Goal: Task Accomplishment & Management: Use online tool/utility

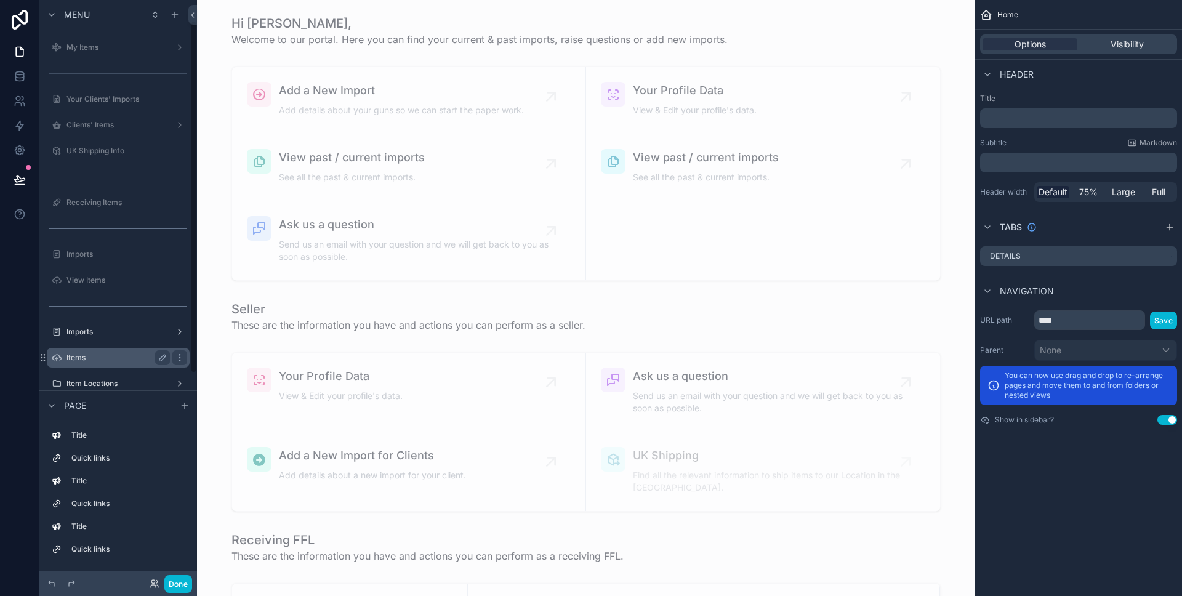
scroll to position [105, 0]
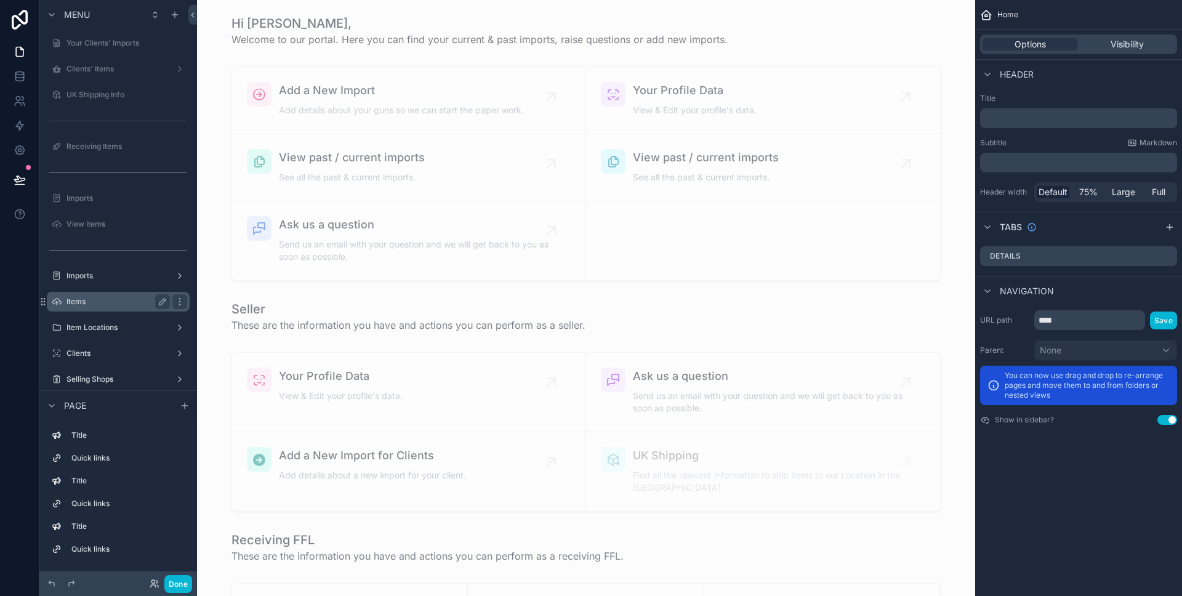
click at [121, 304] on label "Items" at bounding box center [115, 302] width 98 height 10
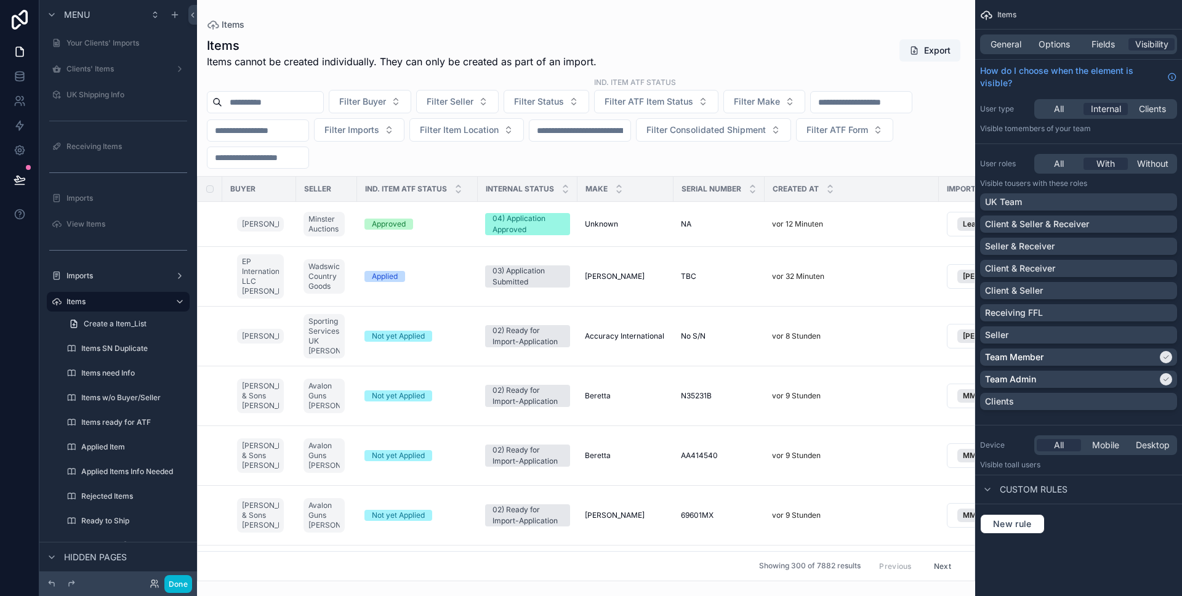
click at [874, 260] on div at bounding box center [586, 298] width 778 height 596
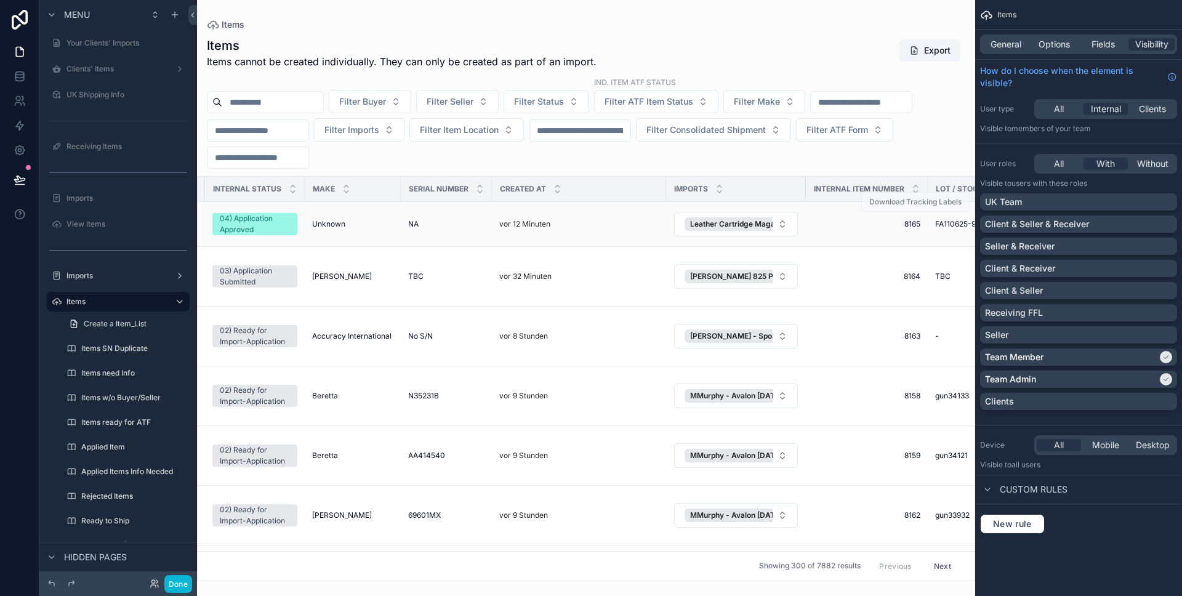
scroll to position [0, 286]
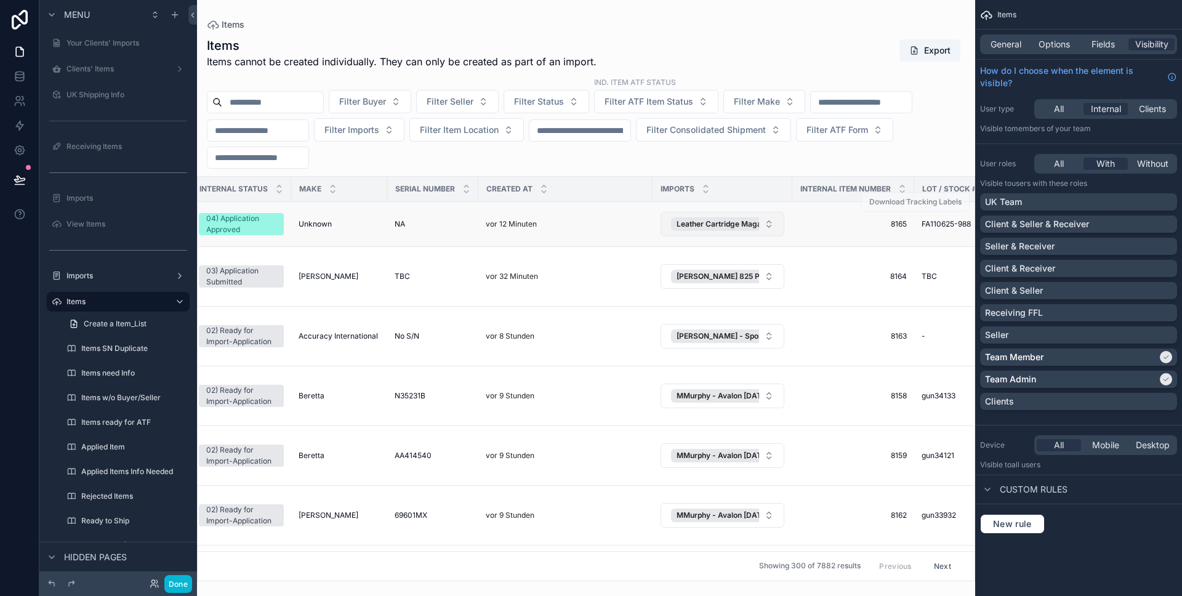
click at [774, 233] on button "Leather Cartridge Magazine" at bounding box center [722, 224] width 124 height 25
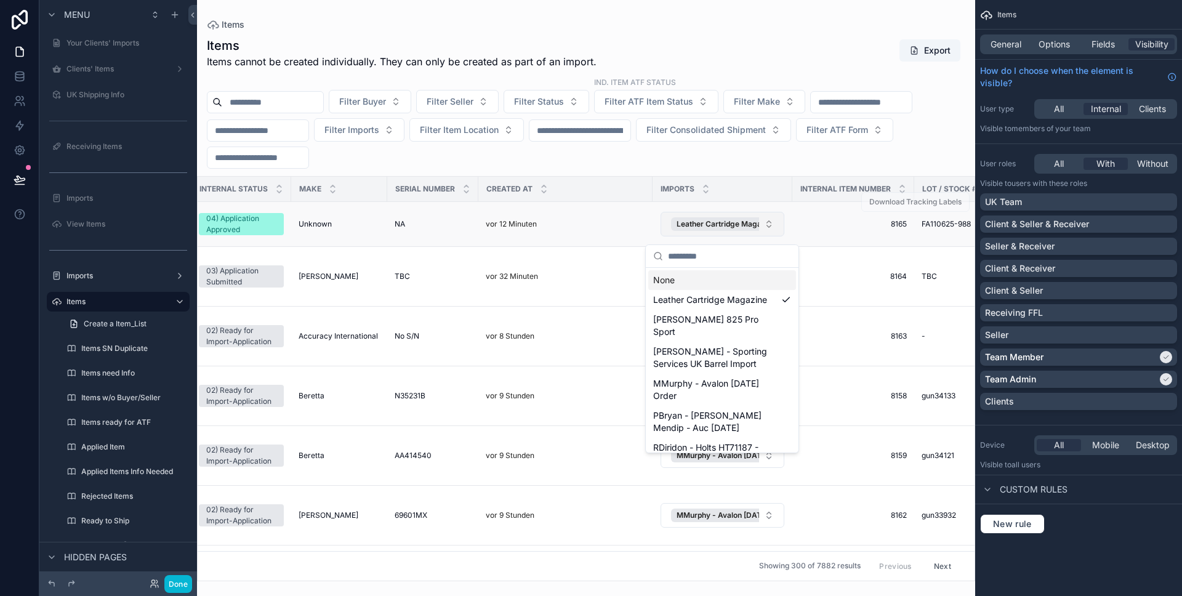
click at [774, 233] on button "Leather Cartridge Magazine" at bounding box center [722, 224] width 124 height 25
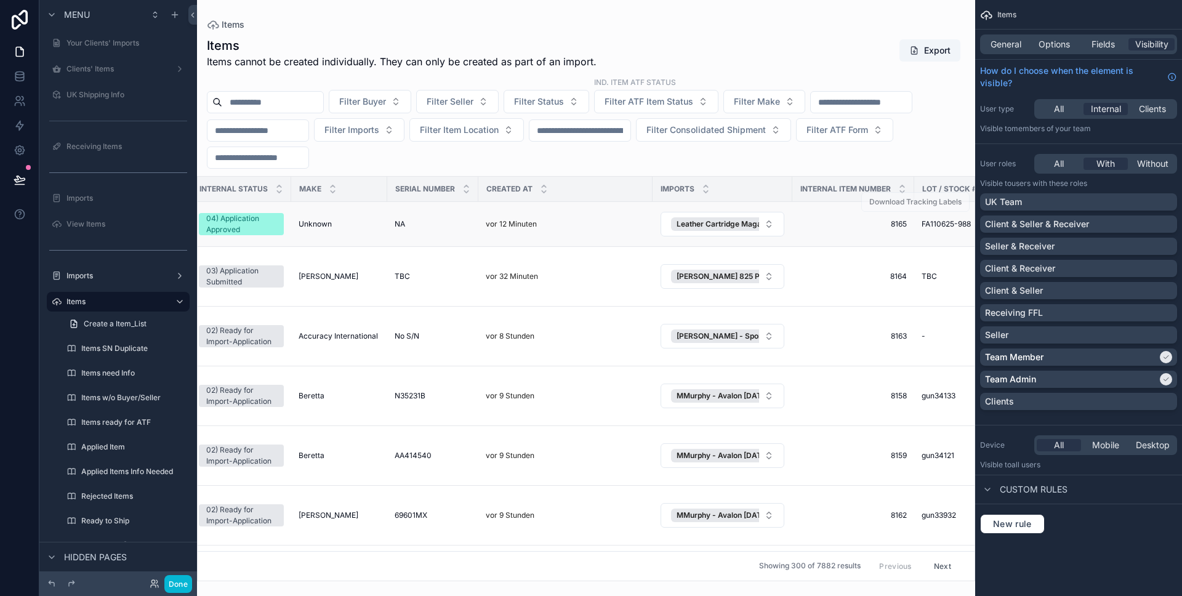
click at [619, 234] on td "vor 12 Minuten" at bounding box center [565, 224] width 174 height 45
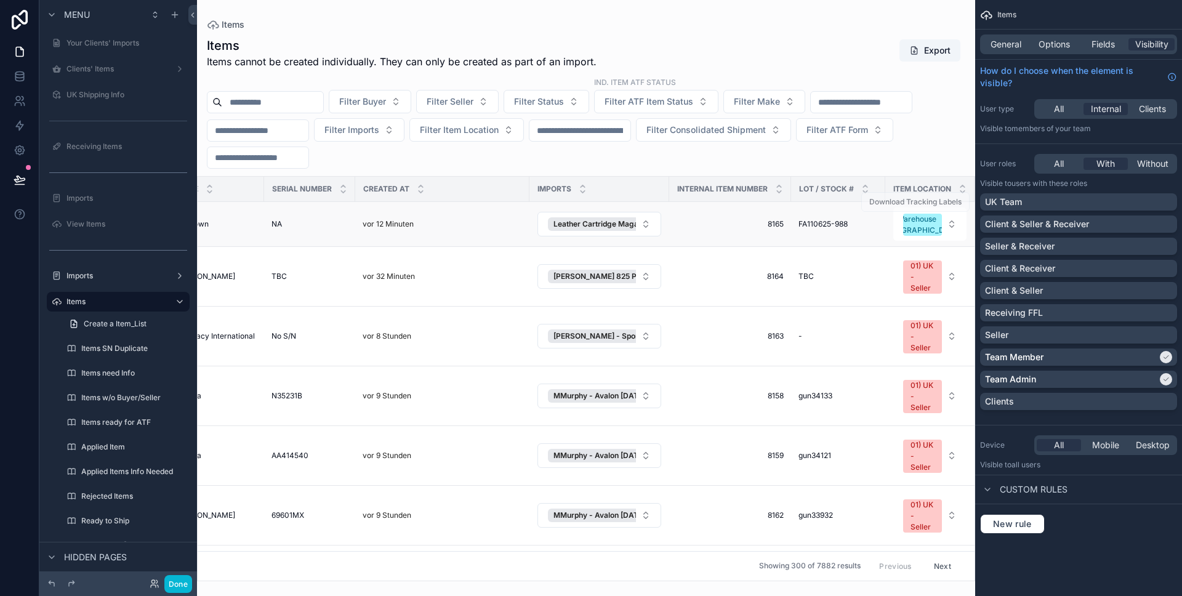
scroll to position [0, 407]
click at [552, 230] on div "Leather Cartridge Magazine" at bounding box center [611, 224] width 123 height 14
click at [553, 229] on button "Select Button" at bounding box center [601, 224] width 124 height 21
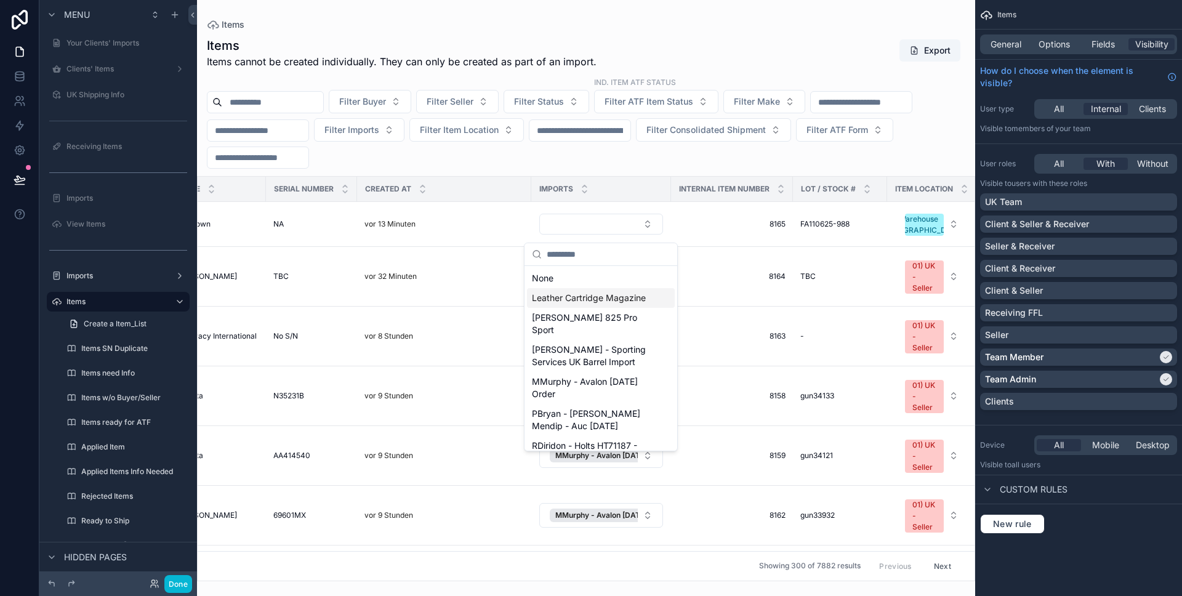
click at [555, 297] on span "Leather Cartridge Magazine" at bounding box center [589, 298] width 114 height 12
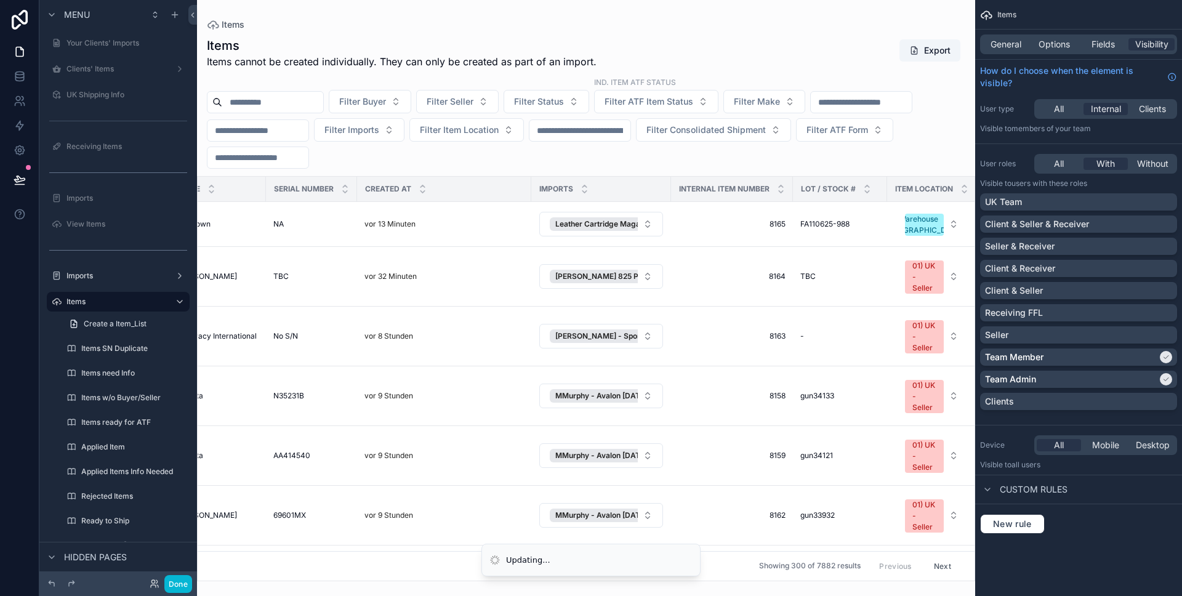
click at [495, 241] on td "vor 13 Minuten" at bounding box center [444, 224] width 174 height 45
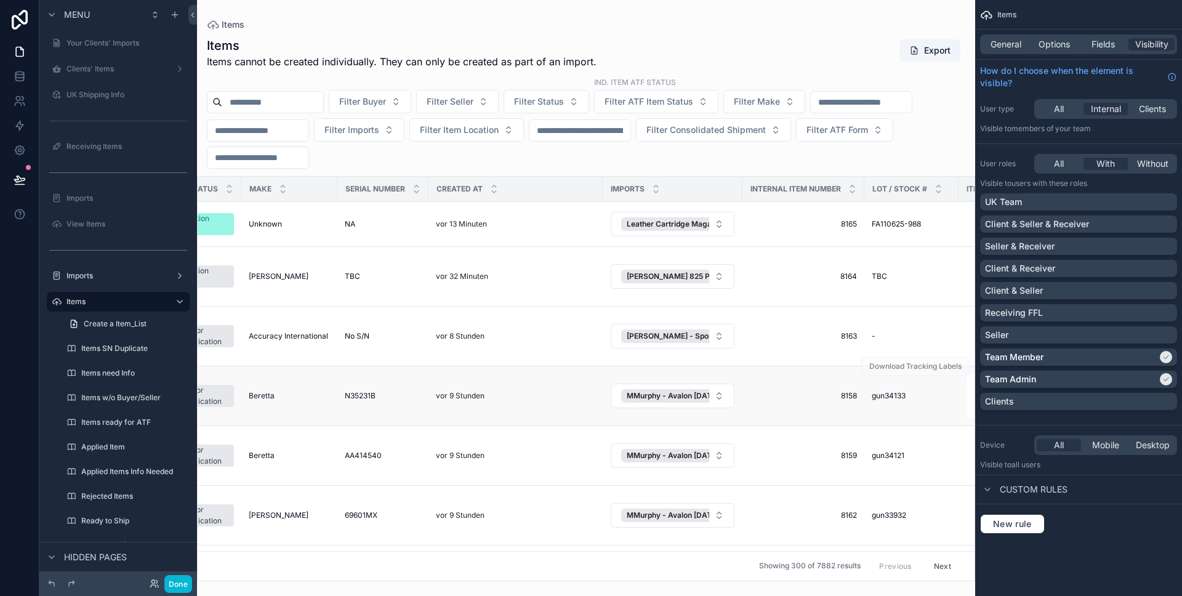
scroll to position [0, 326]
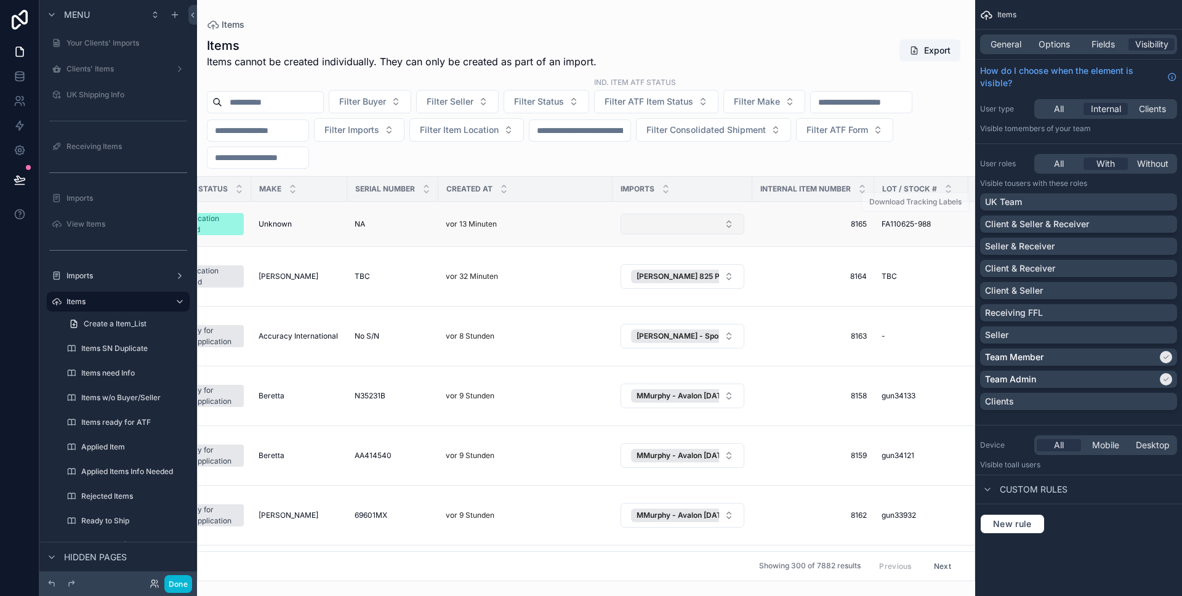
click at [654, 234] on button "Select Button" at bounding box center [682, 224] width 124 height 21
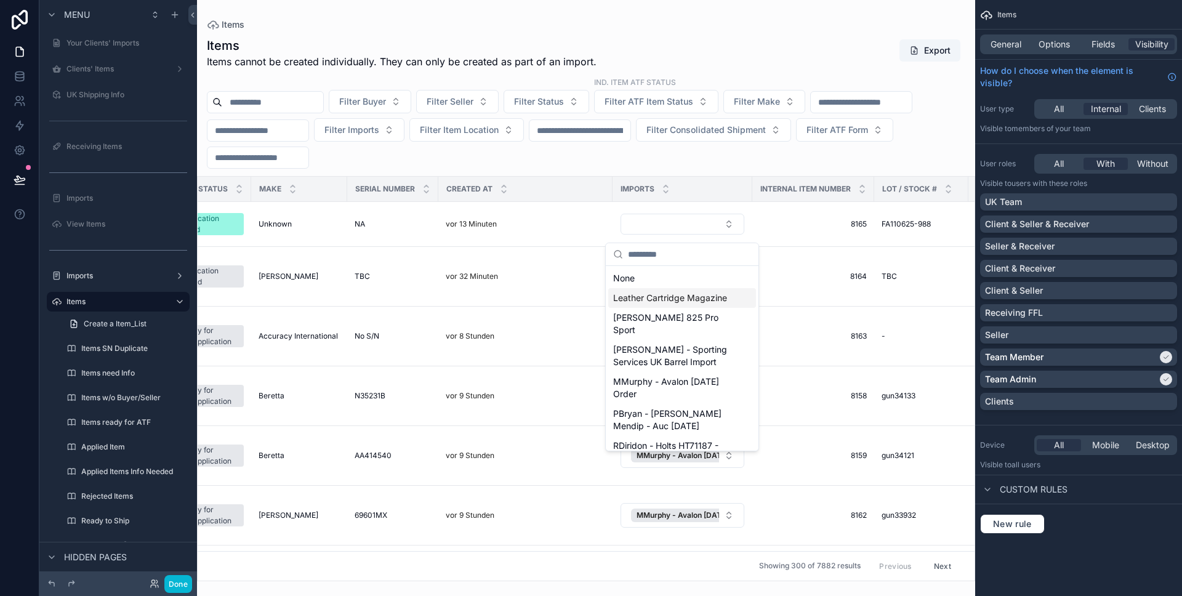
click at [648, 299] on span "Leather Cartridge Magazine" at bounding box center [670, 298] width 114 height 12
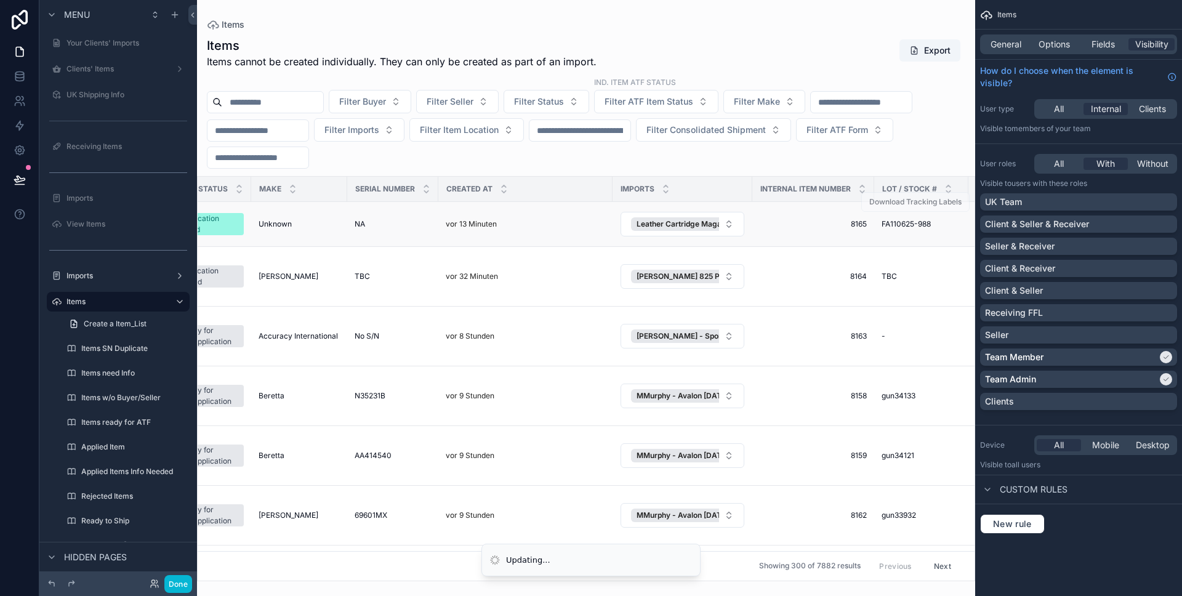
click at [572, 229] on div "vor 13 Minuten" at bounding box center [525, 224] width 159 height 10
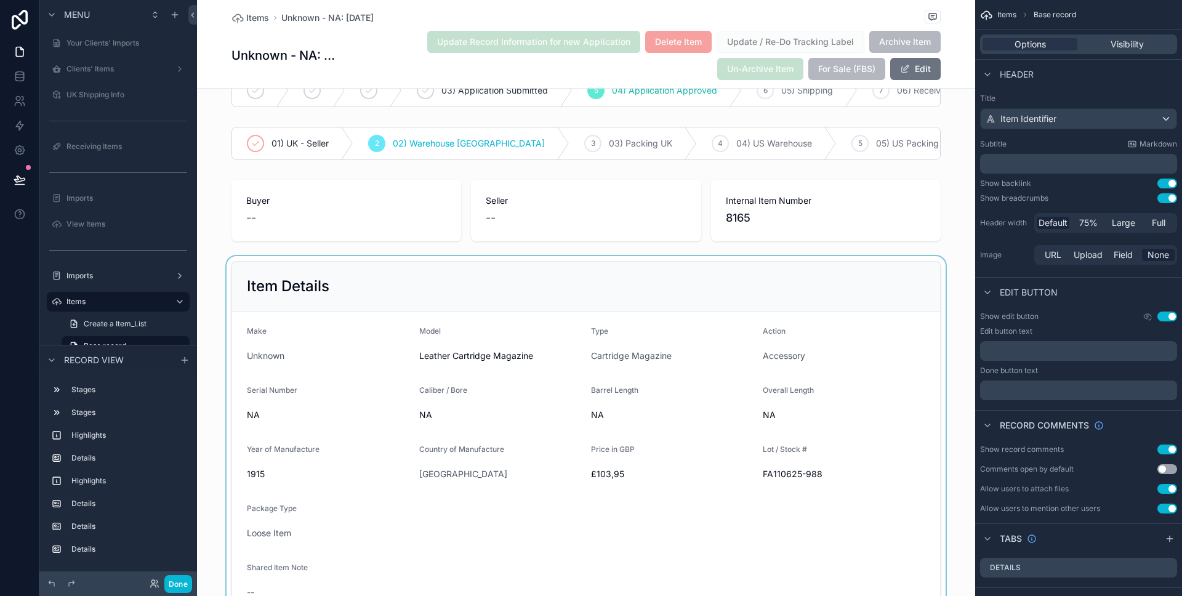
scroll to position [103, 0]
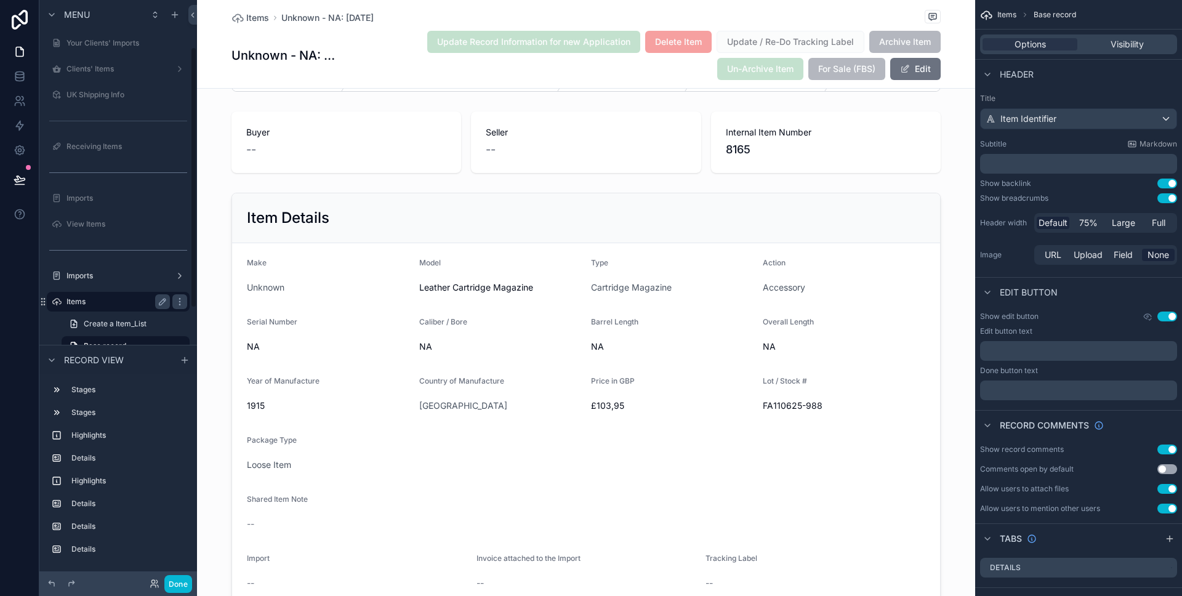
click at [124, 302] on label "Items" at bounding box center [115, 302] width 98 height 10
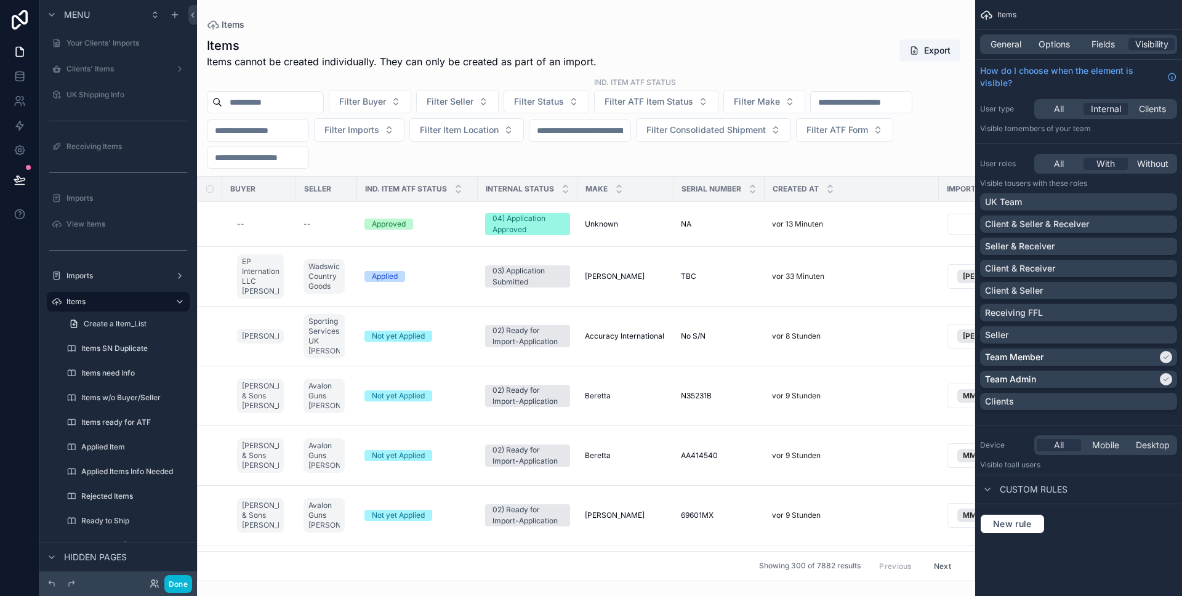
click at [483, 158] on div "Filter Buyer Filter Seller Filter Status ind. Item ATF Status Filter ATF Item S…" at bounding box center [586, 122] width 778 height 92
click at [1100, 46] on span "Fields" at bounding box center [1102, 44] width 23 height 12
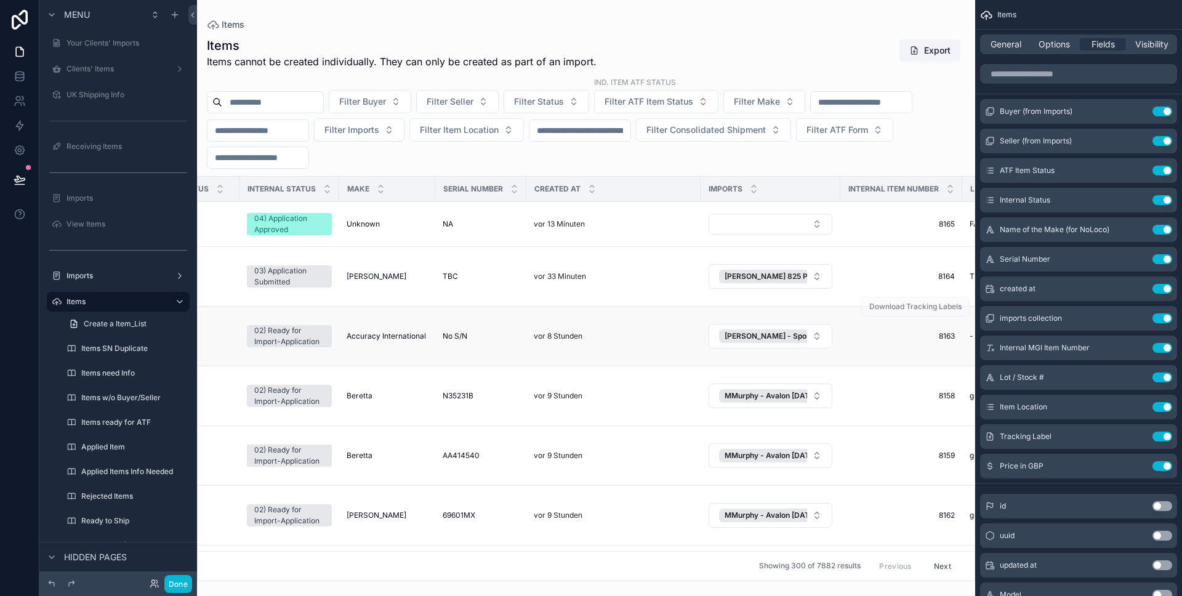
scroll to position [0, 322]
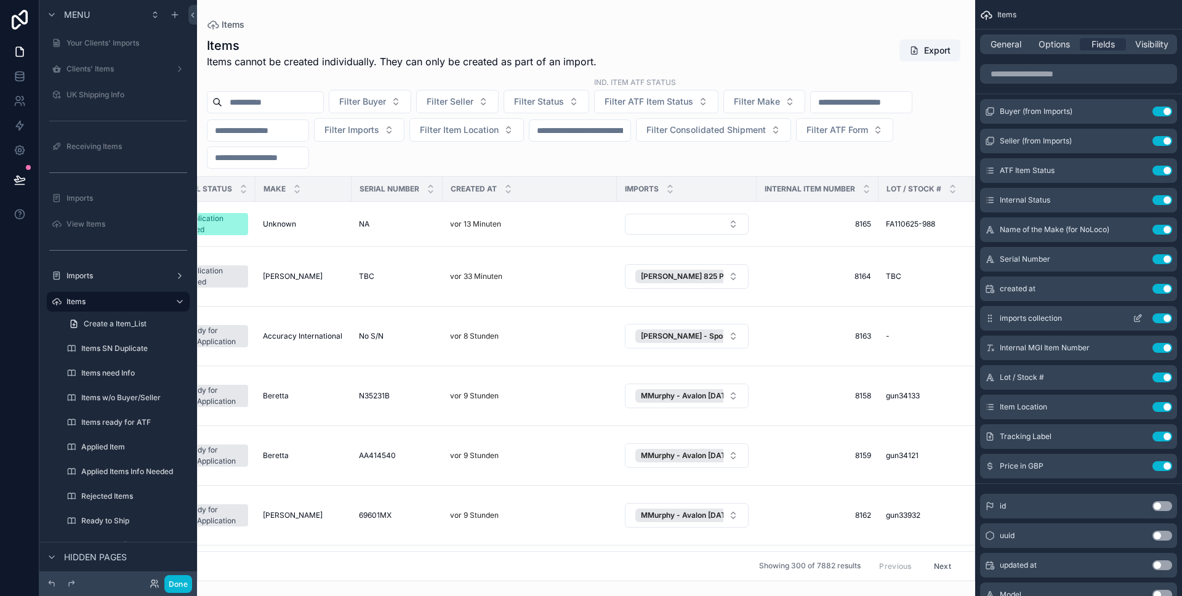
click at [1127, 311] on div "imports collection Use setting" at bounding box center [1078, 318] width 197 height 25
click at [1134, 316] on icon "scrollable content" at bounding box center [1137, 318] width 10 height 10
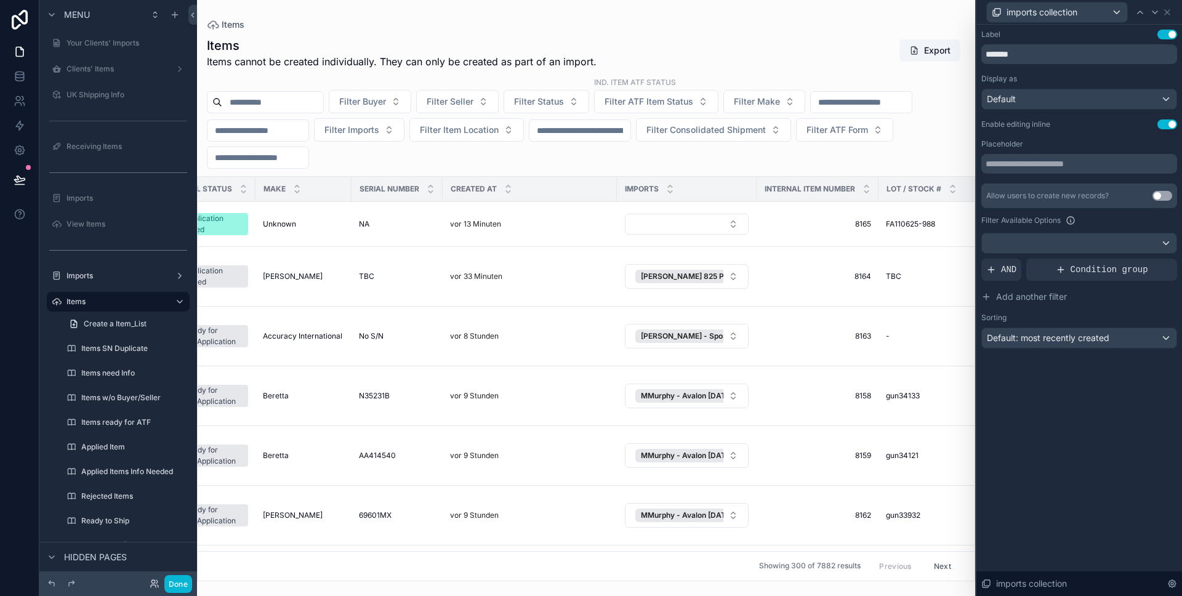
click at [1162, 120] on button "Use setting" at bounding box center [1167, 124] width 20 height 10
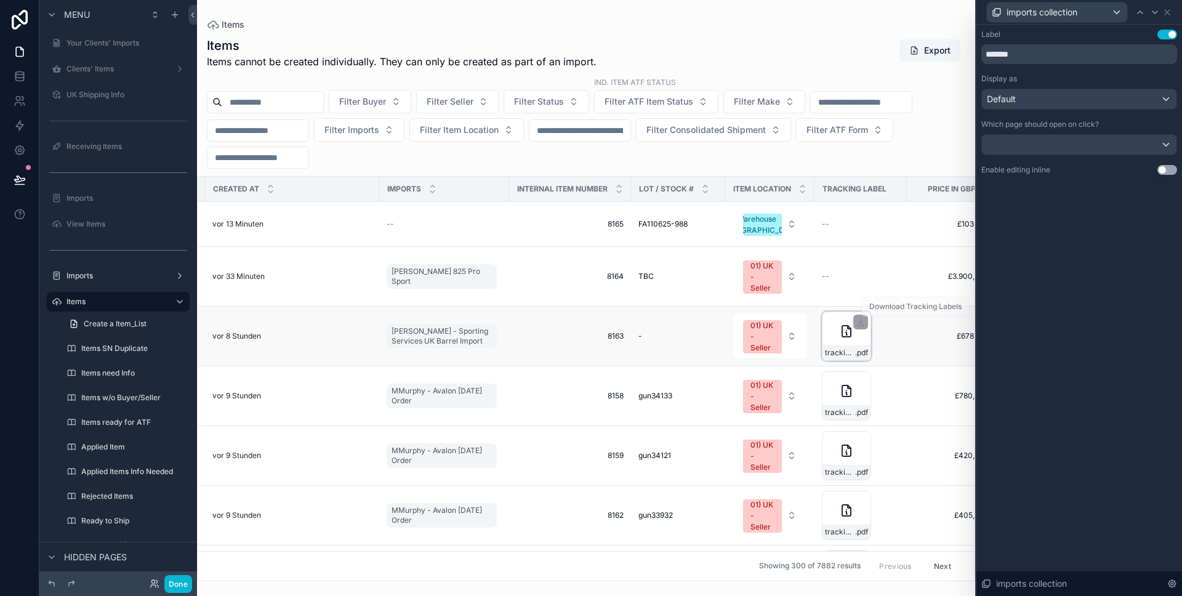
scroll to position [0, 586]
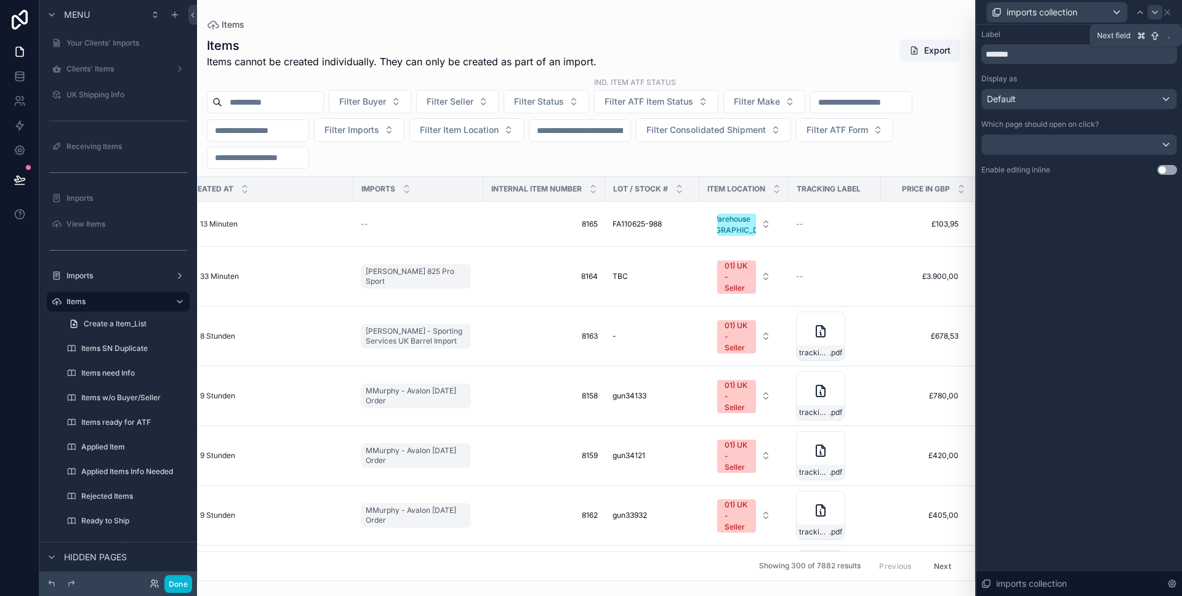
click at [1153, 16] on icon at bounding box center [1155, 12] width 10 height 10
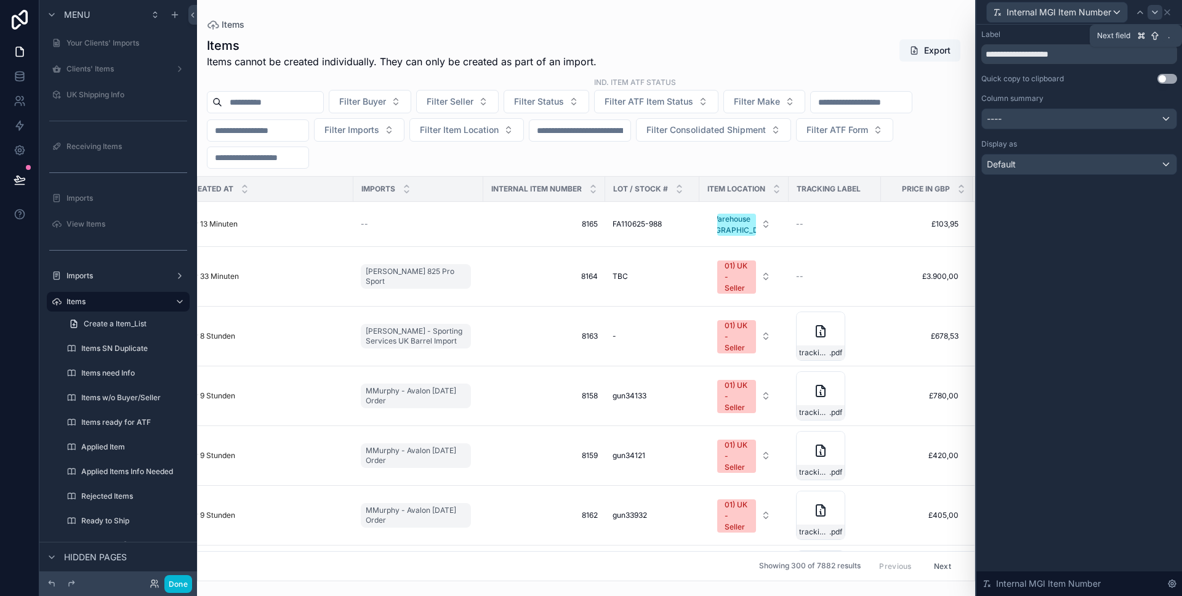
click at [1153, 15] on icon at bounding box center [1155, 12] width 10 height 10
click at [1154, 14] on icon at bounding box center [1155, 12] width 10 height 10
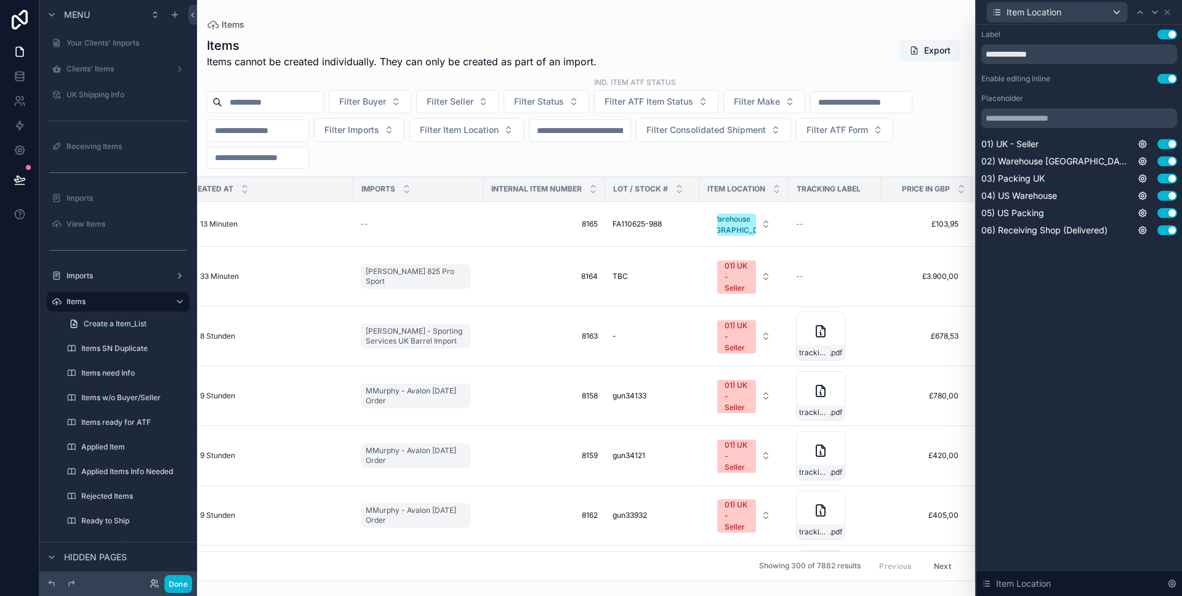
click at [1162, 78] on button "Use setting" at bounding box center [1167, 79] width 20 height 10
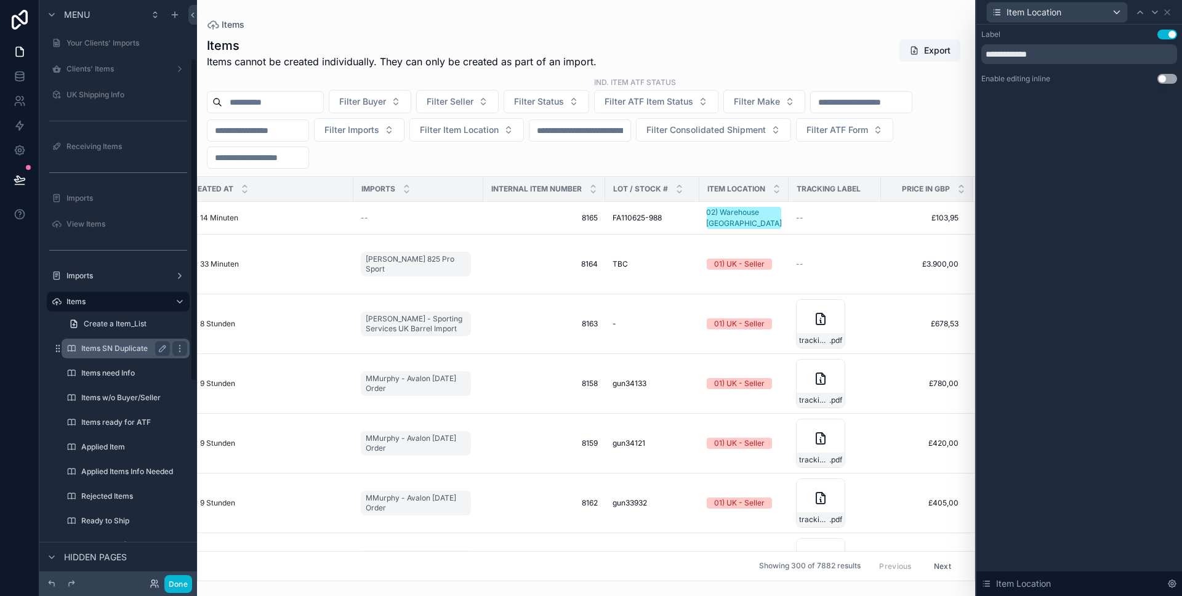
click at [109, 351] on label "Items SN Duplicate" at bounding box center [123, 348] width 84 height 10
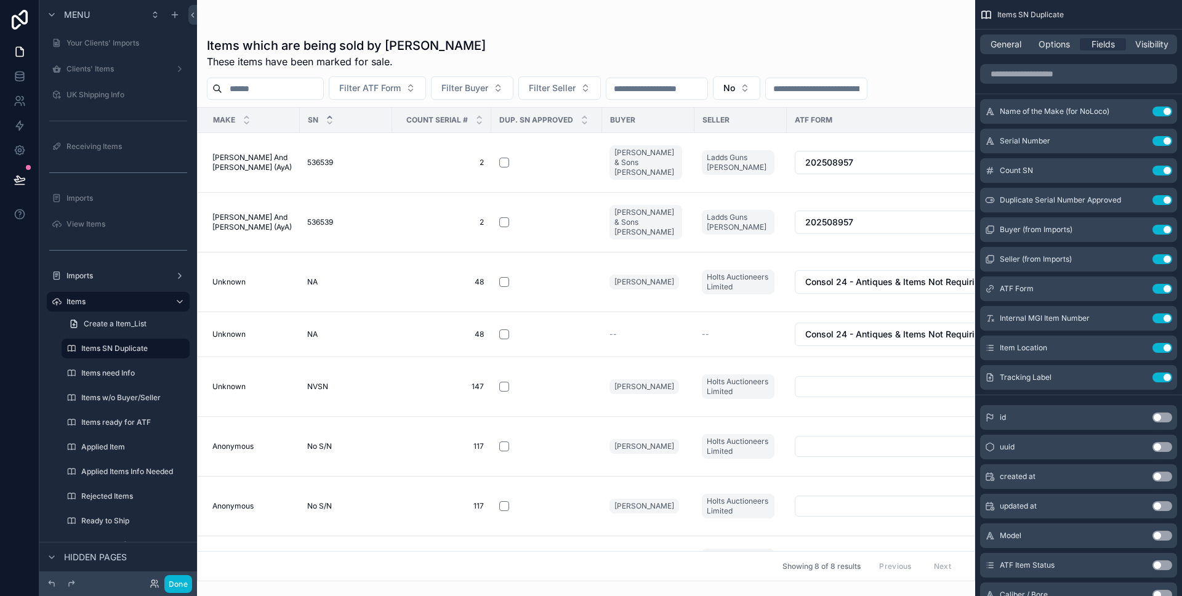
click at [740, 321] on div at bounding box center [586, 298] width 778 height 596
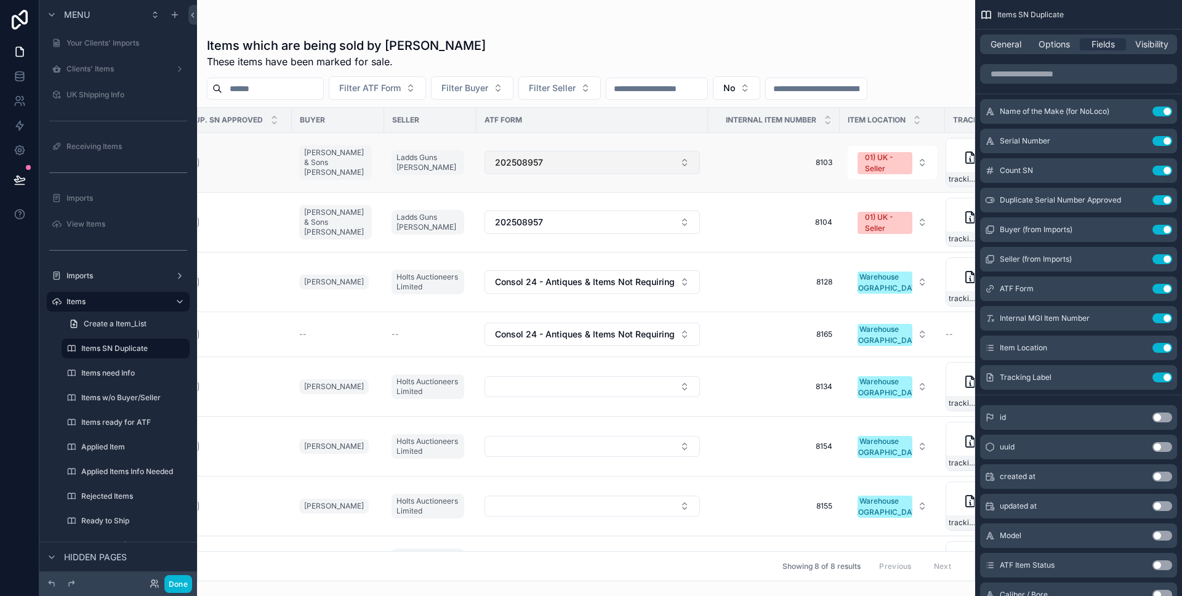
scroll to position [0, 332]
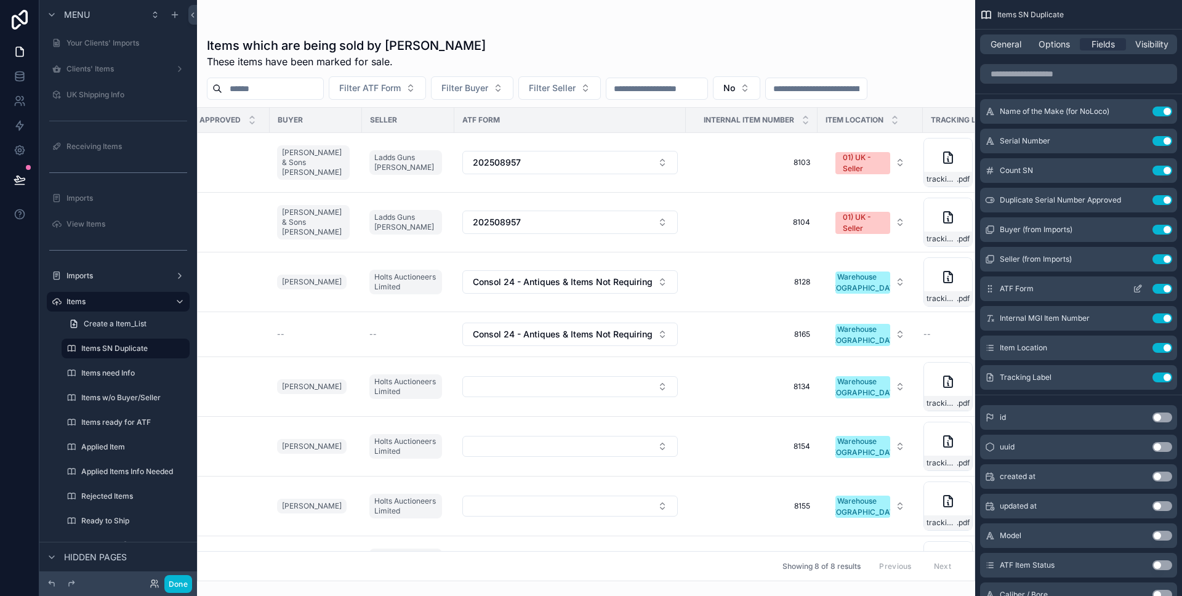
click at [1139, 287] on icon "scrollable content" at bounding box center [1138, 287] width 5 height 5
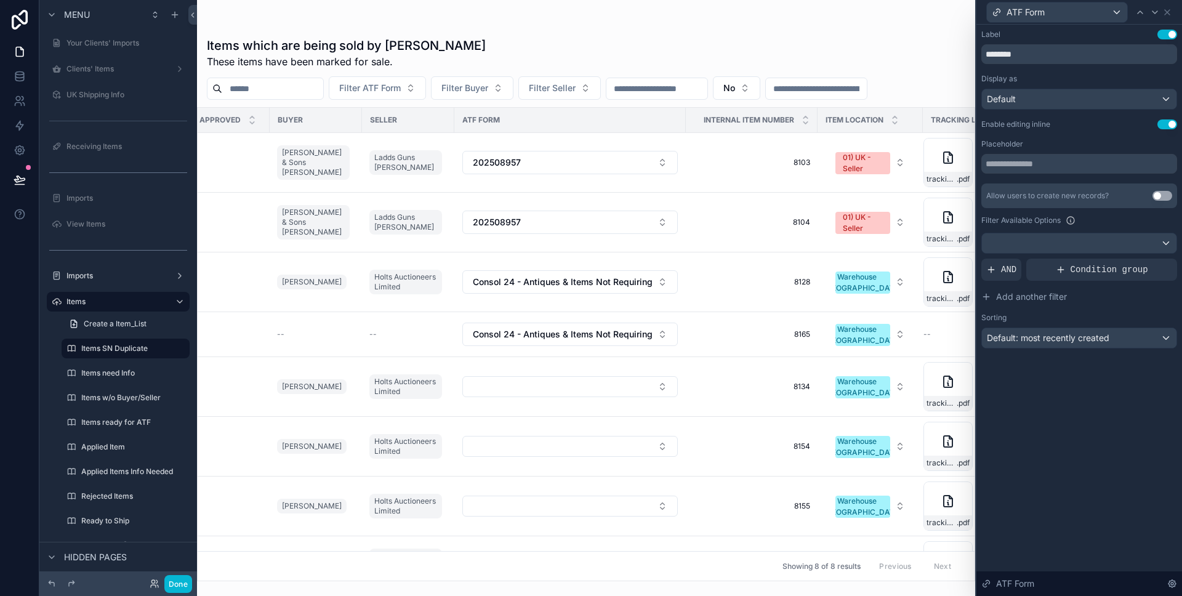
click at [1163, 124] on button "Use setting" at bounding box center [1167, 124] width 20 height 10
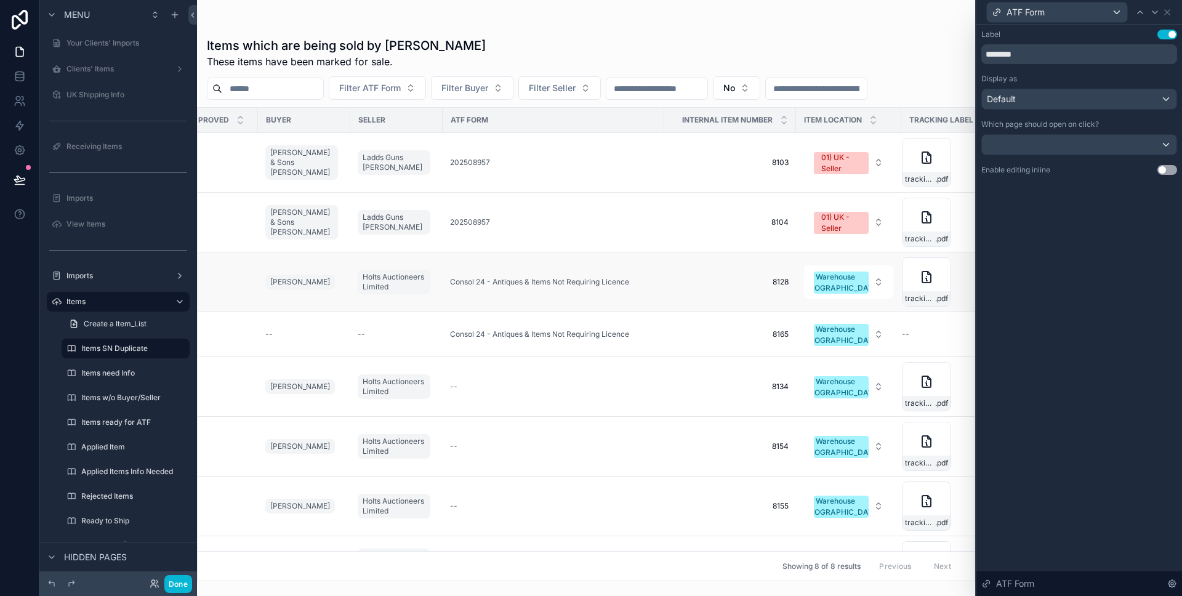
scroll to position [0, 366]
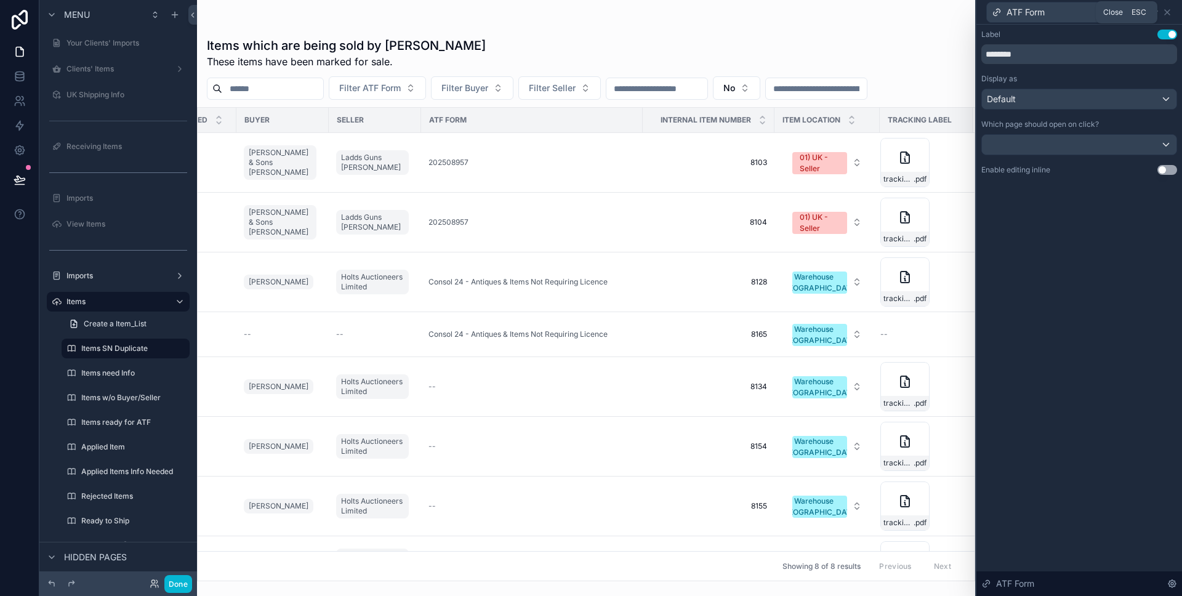
click at [1155, 12] on div "Close Esc" at bounding box center [1126, 12] width 62 height 22
click at [1151, 9] on icon at bounding box center [1155, 12] width 10 height 10
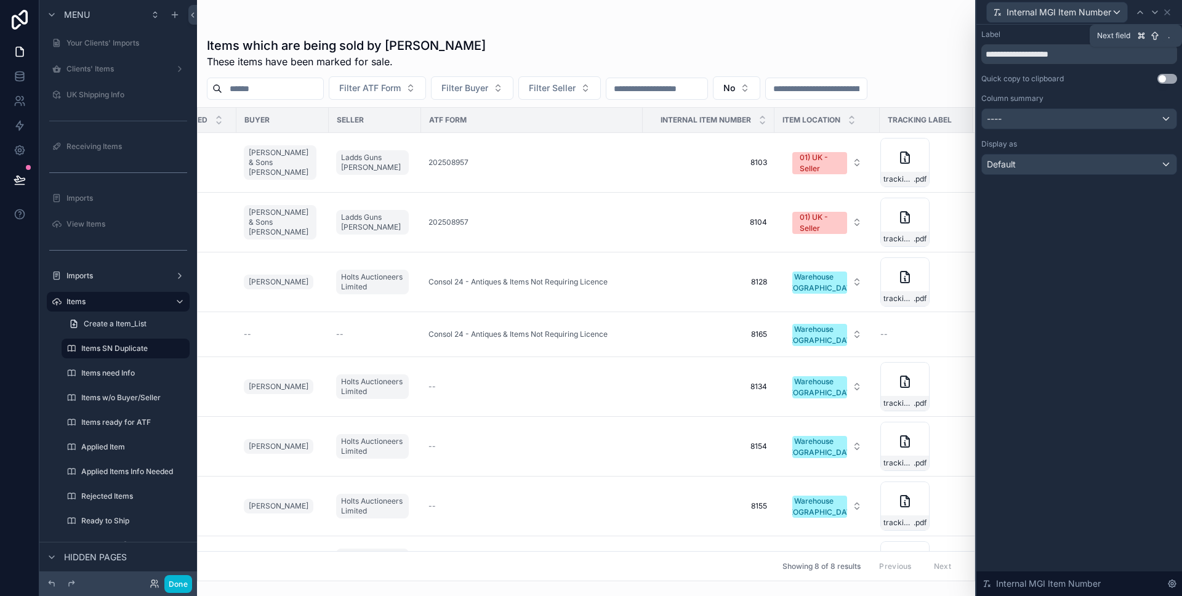
click at [1151, 9] on icon at bounding box center [1155, 12] width 10 height 10
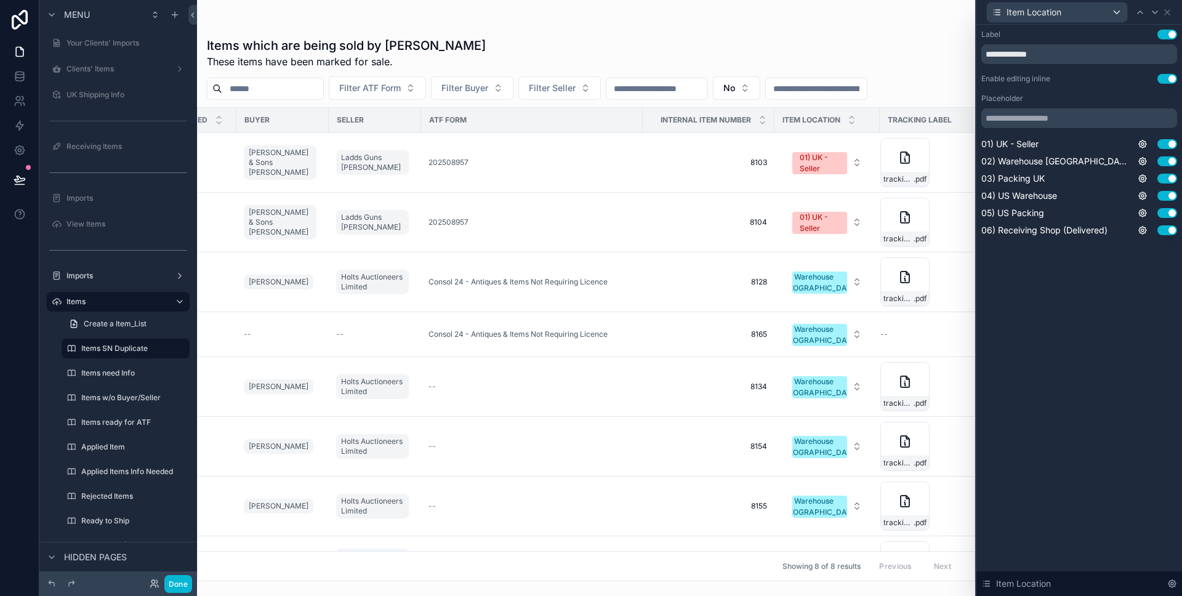
click at [1162, 74] on button "Use setting" at bounding box center [1167, 79] width 20 height 10
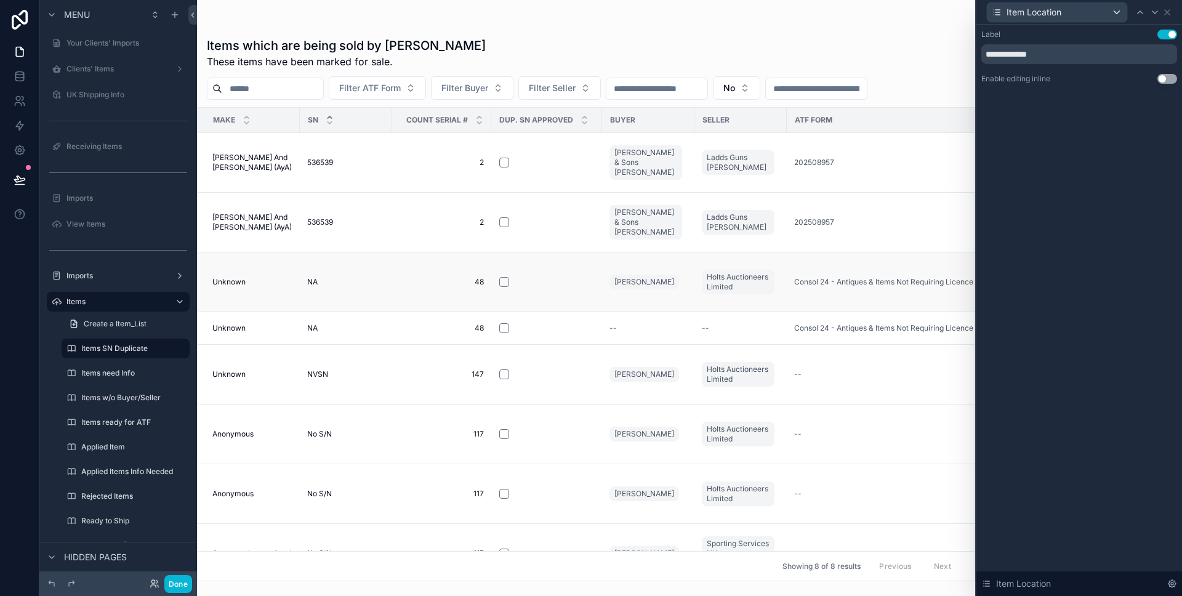
scroll to position [0, 356]
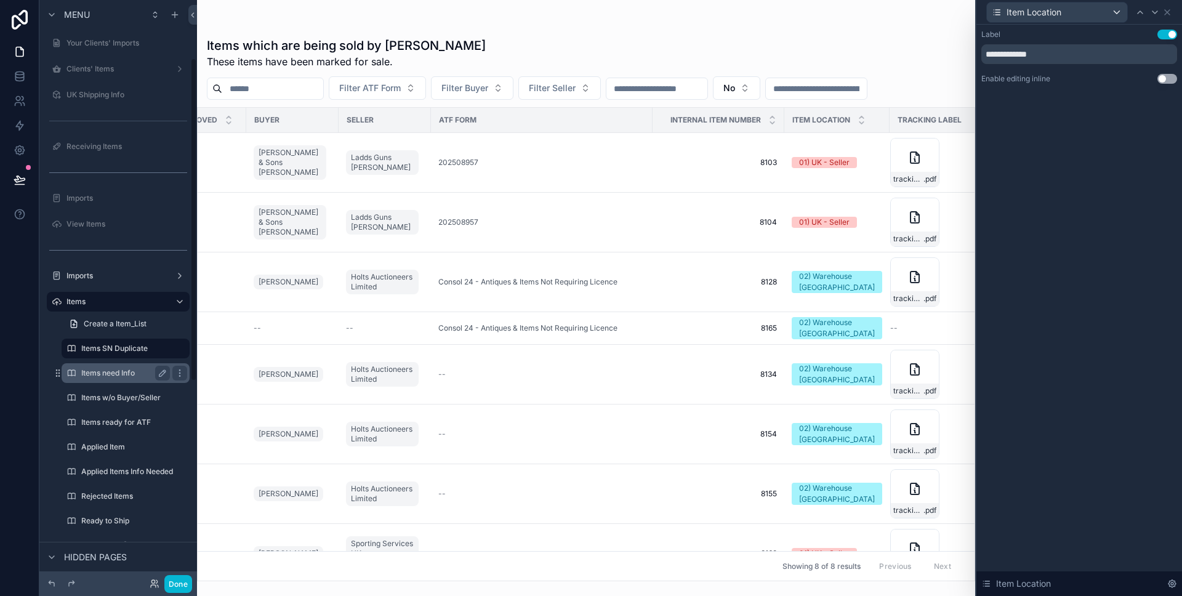
click at [109, 375] on label "Items need Info" at bounding box center [123, 373] width 84 height 10
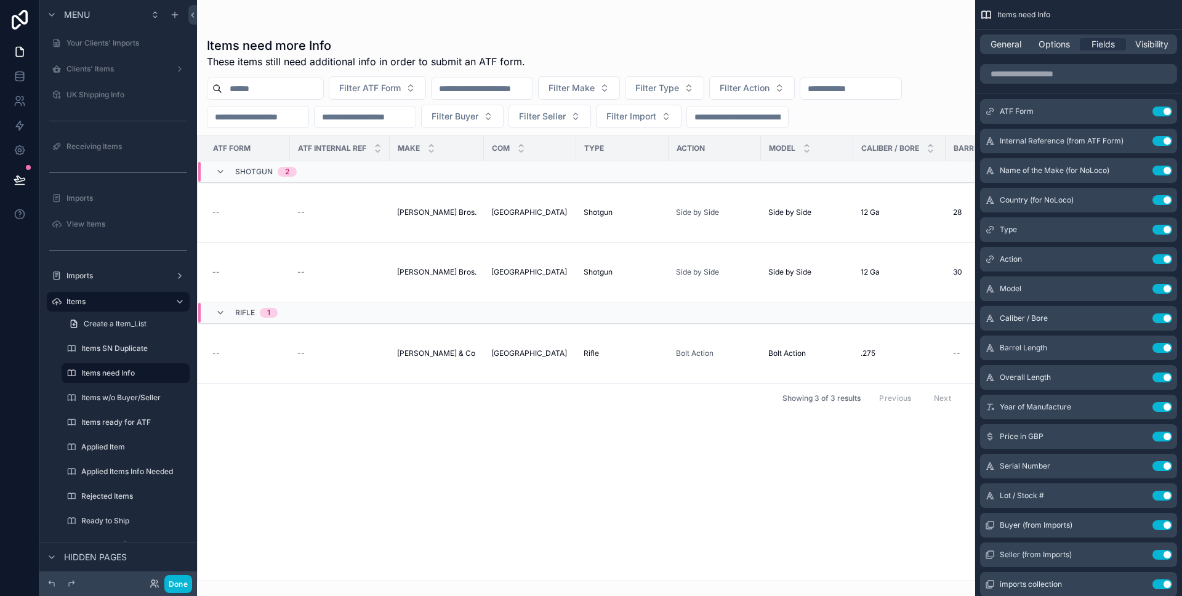
click at [643, 460] on div at bounding box center [586, 298] width 778 height 596
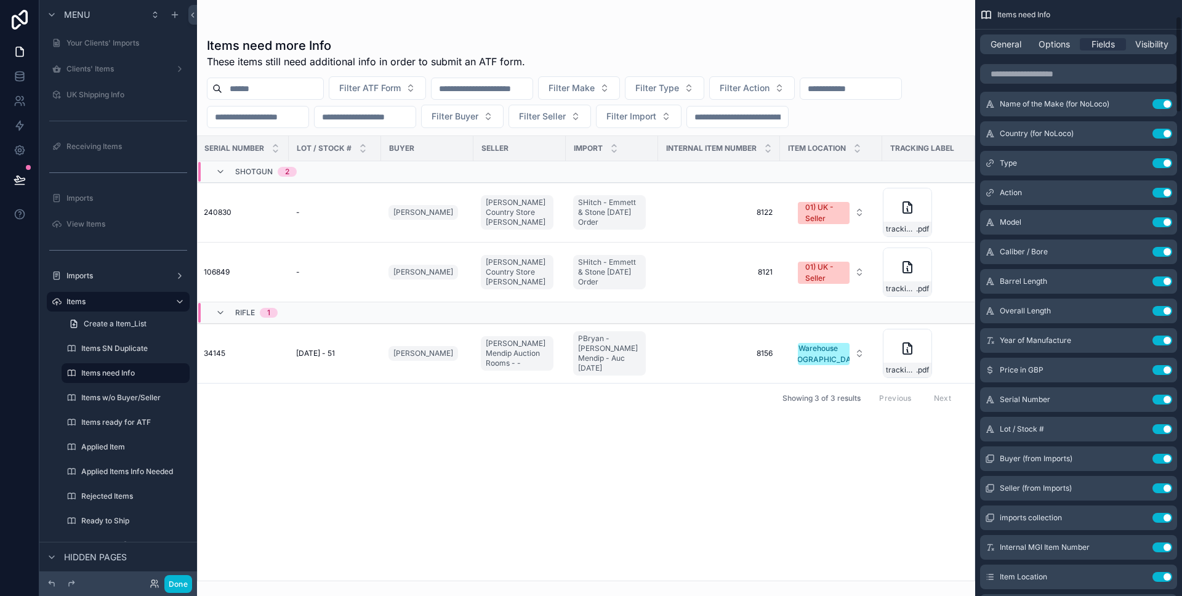
scroll to position [228, 0]
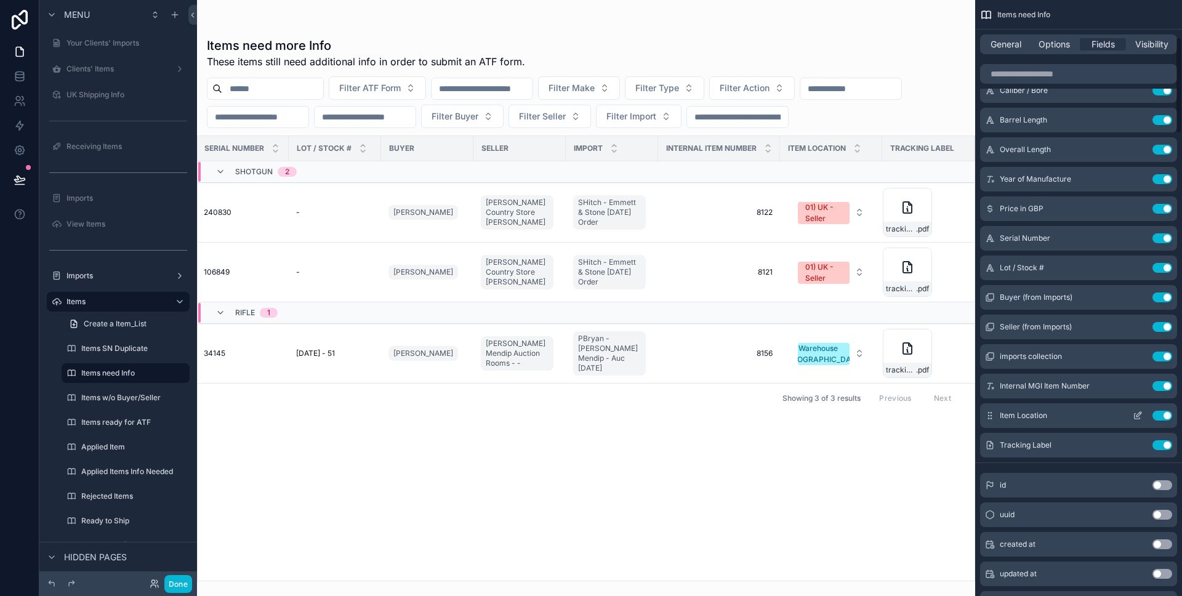
click at [1137, 408] on div "Item Location Use setting" at bounding box center [1078, 415] width 197 height 25
click at [1136, 414] on icon "scrollable content" at bounding box center [1137, 415] width 10 height 10
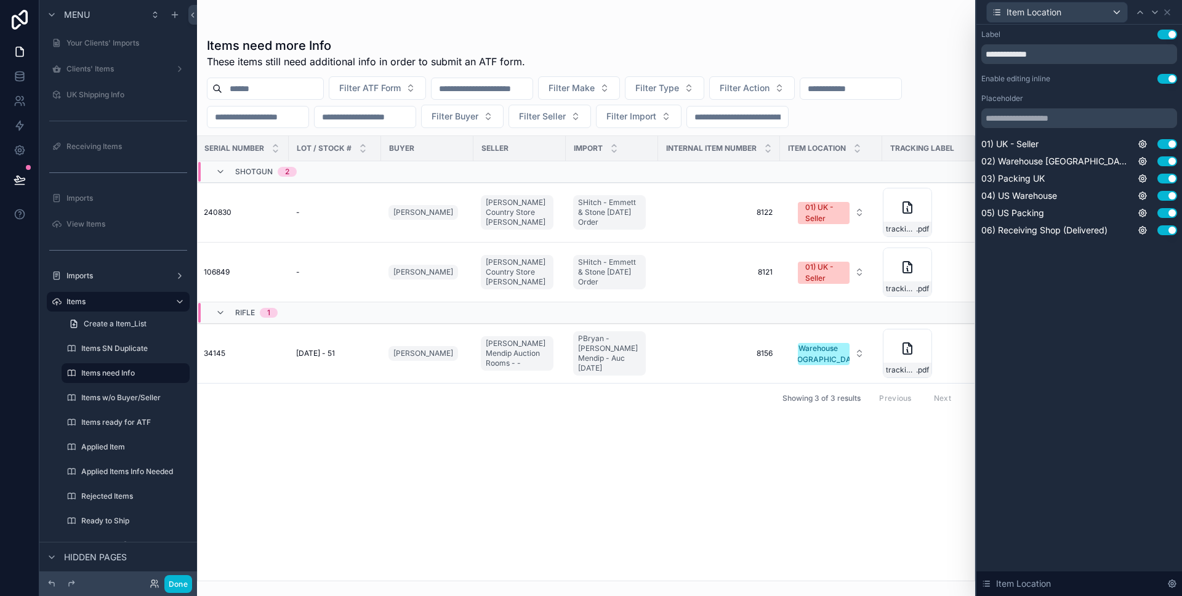
click at [1162, 84] on div "**********" at bounding box center [1079, 133] width 196 height 207
click at [1163, 79] on button "Use setting" at bounding box center [1167, 79] width 20 height 10
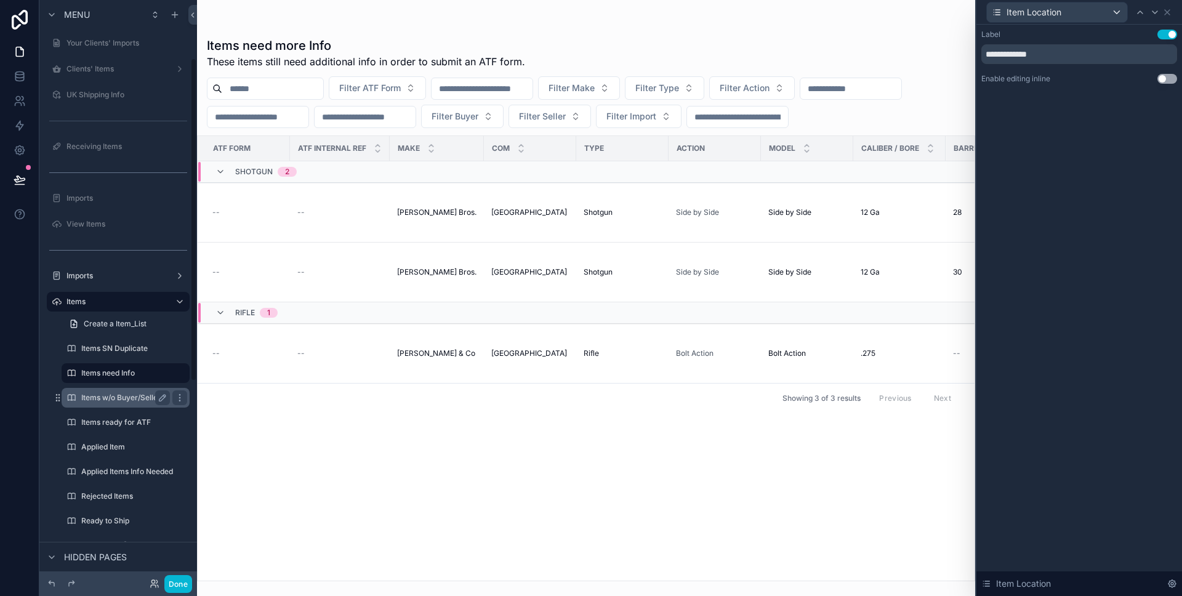
click at [95, 401] on label "Items w/o Buyer/Seller" at bounding box center [123, 398] width 84 height 10
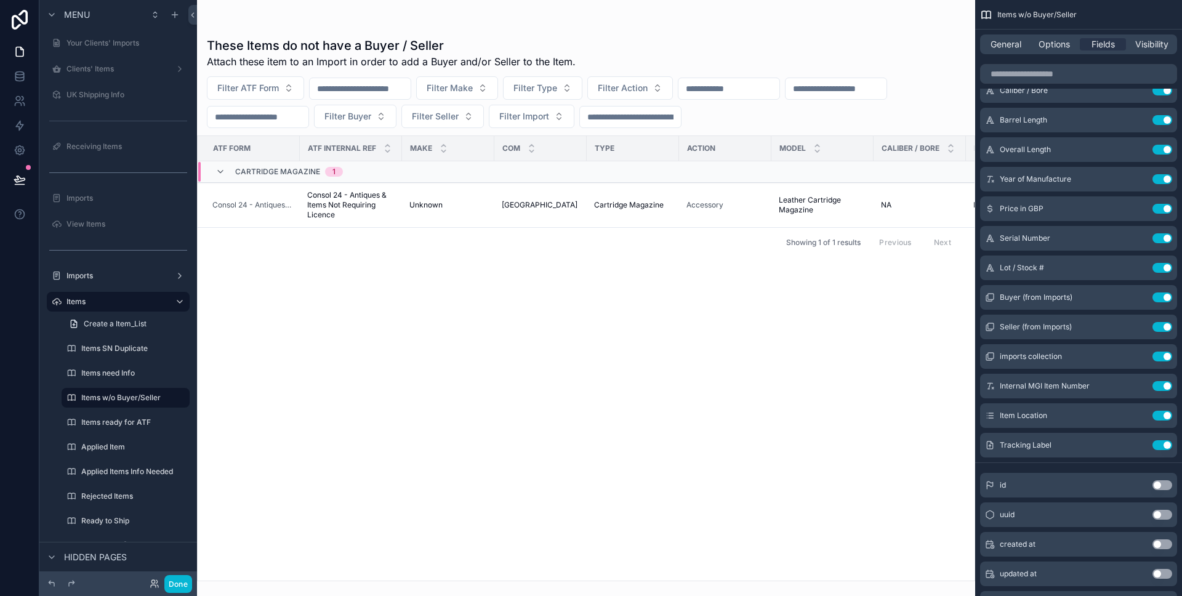
click at [667, 347] on div at bounding box center [586, 298] width 778 height 596
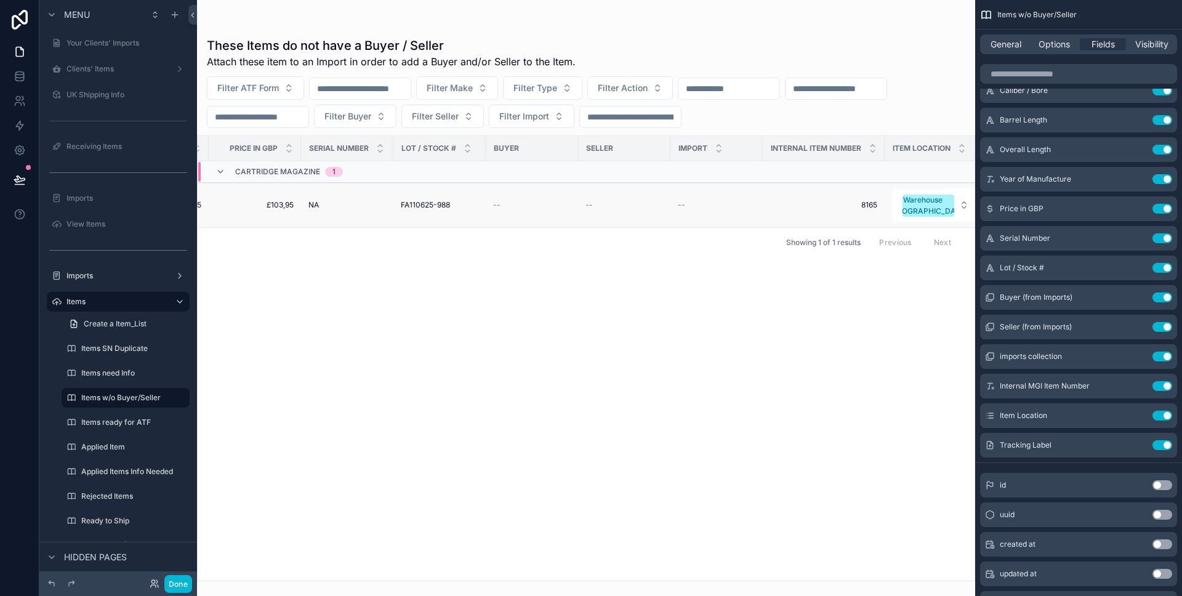
scroll to position [0, 1176]
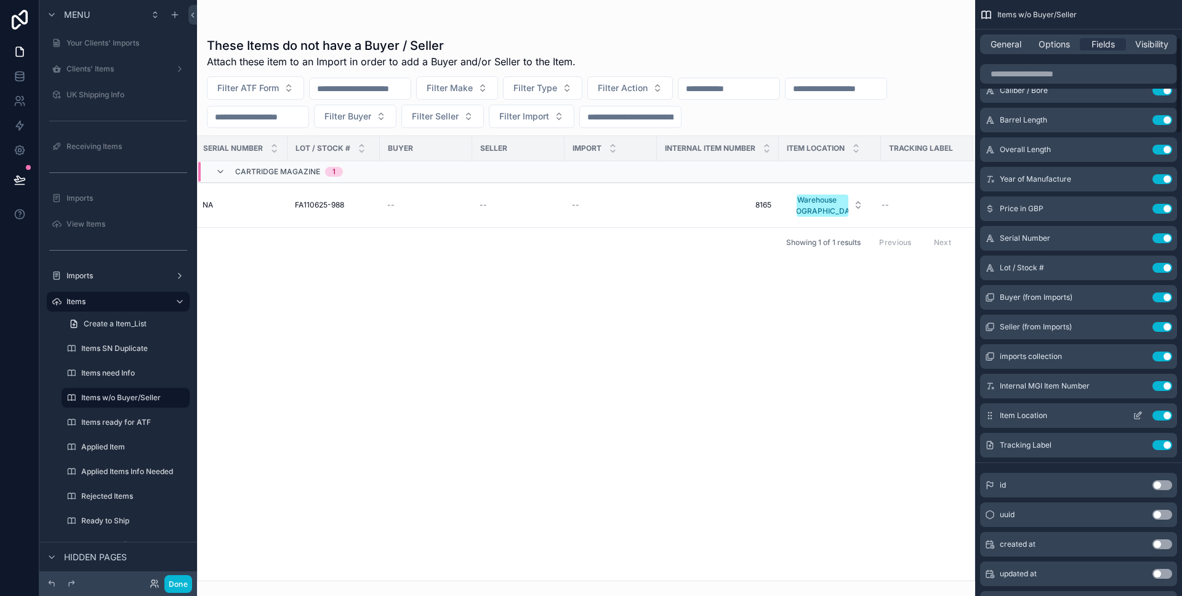
click at [1140, 417] on icon "scrollable content" at bounding box center [1137, 415] width 10 height 10
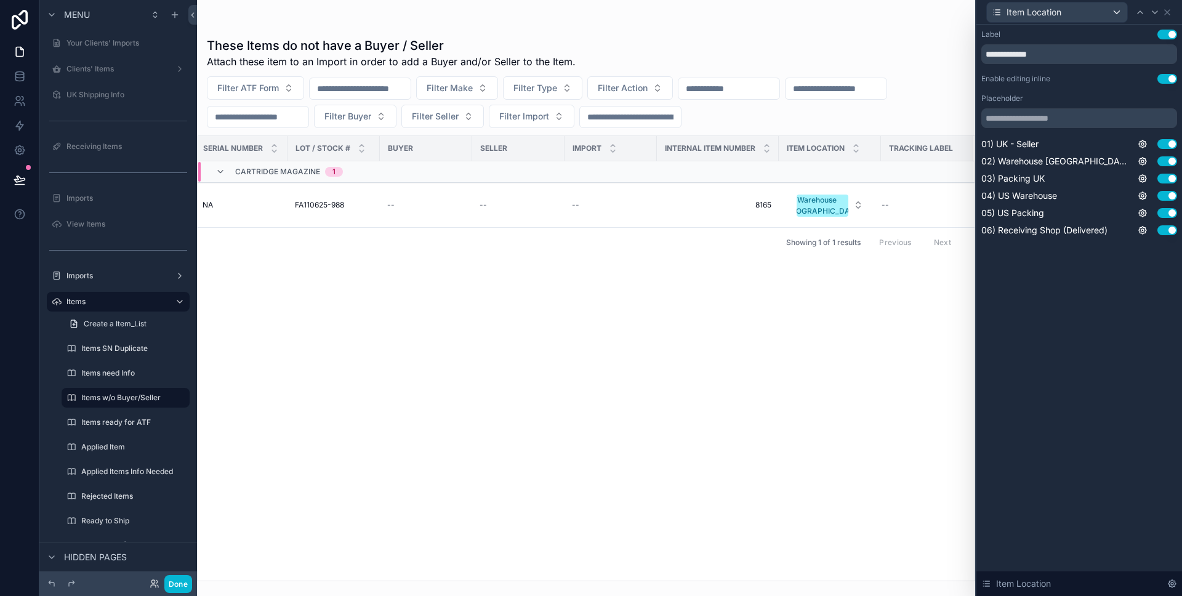
click at [1168, 74] on button "Use setting" at bounding box center [1167, 79] width 20 height 10
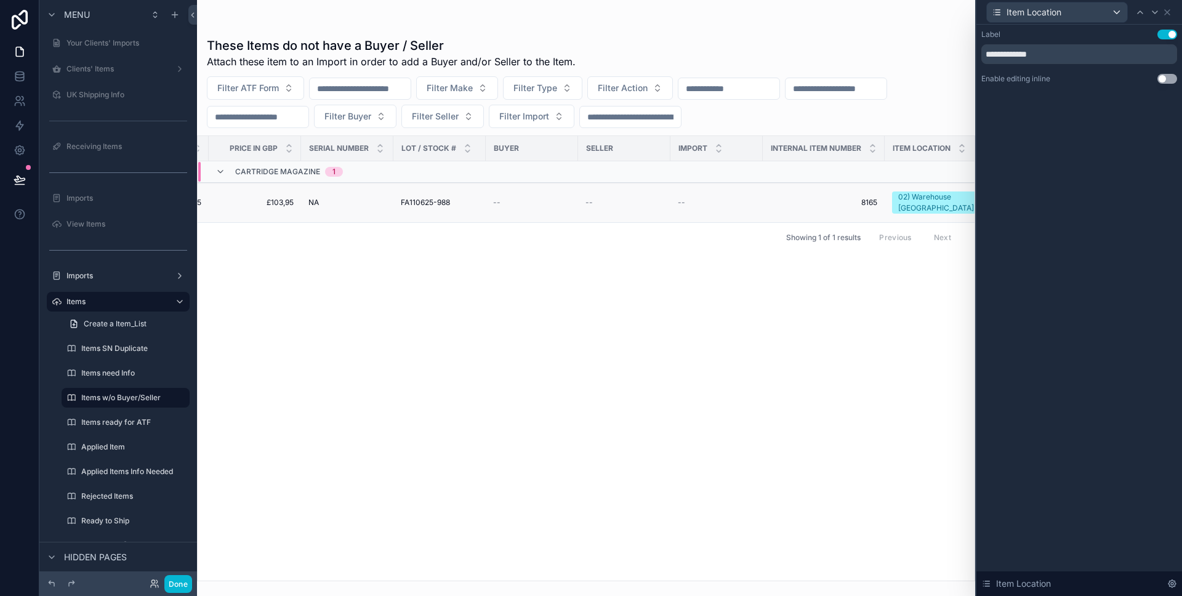
scroll to position [0, 1166]
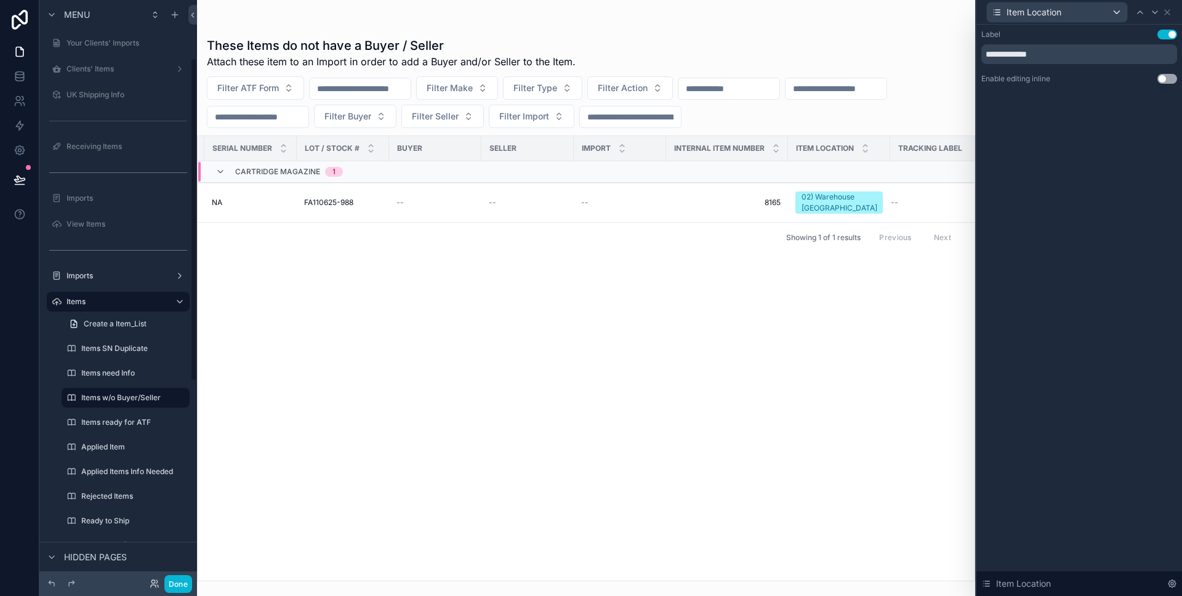
click at [117, 411] on div "Items ready for ATF" at bounding box center [125, 422] width 143 height 22
click at [121, 428] on div "Items ready for ATF" at bounding box center [125, 422] width 89 height 15
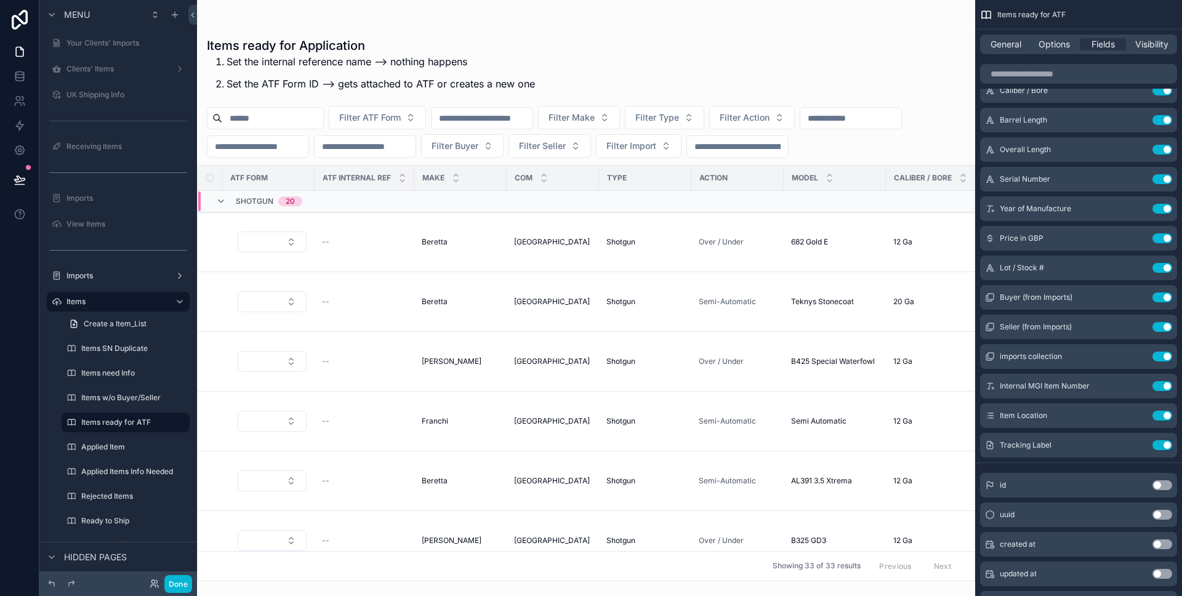
click at [533, 268] on div at bounding box center [586, 298] width 778 height 596
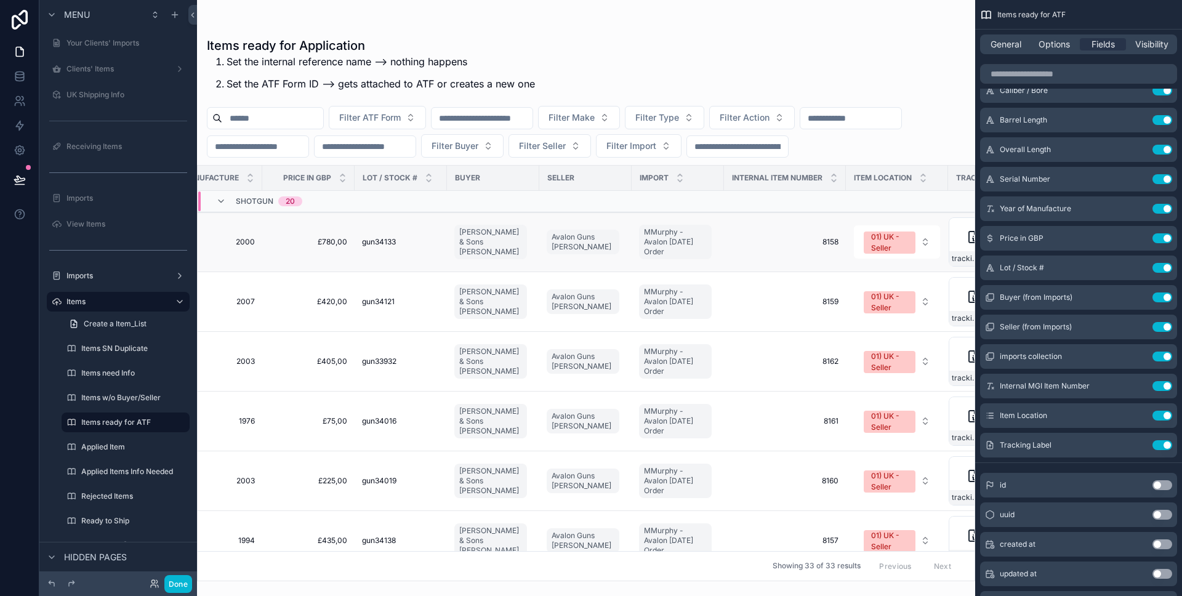
scroll to position [0, 1188]
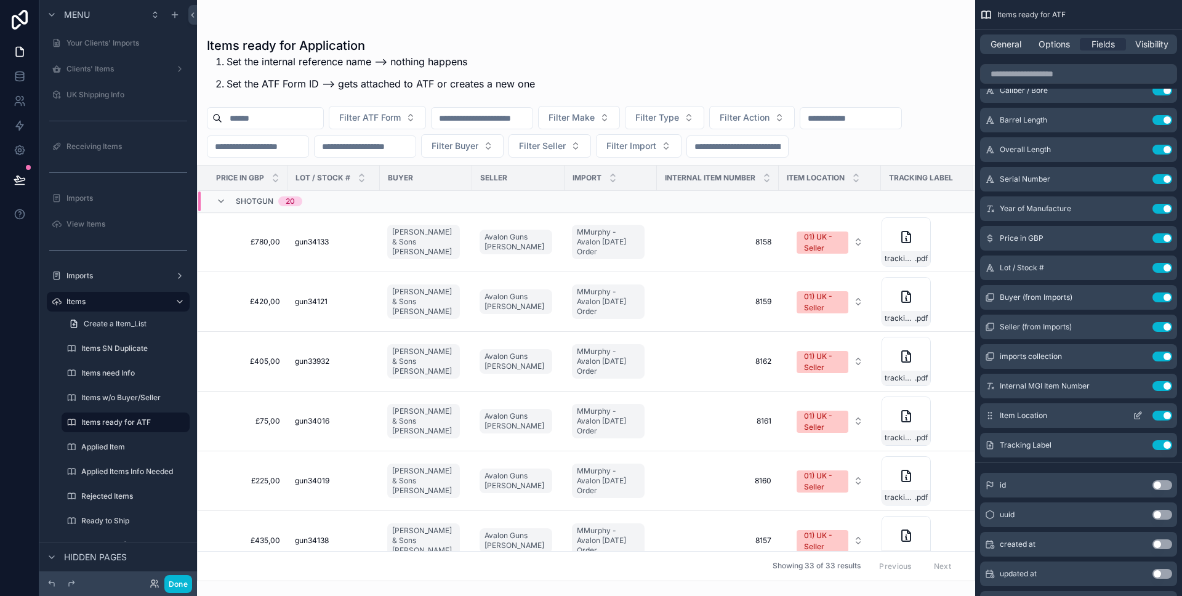
click at [1132, 415] on icon "scrollable content" at bounding box center [1137, 415] width 10 height 10
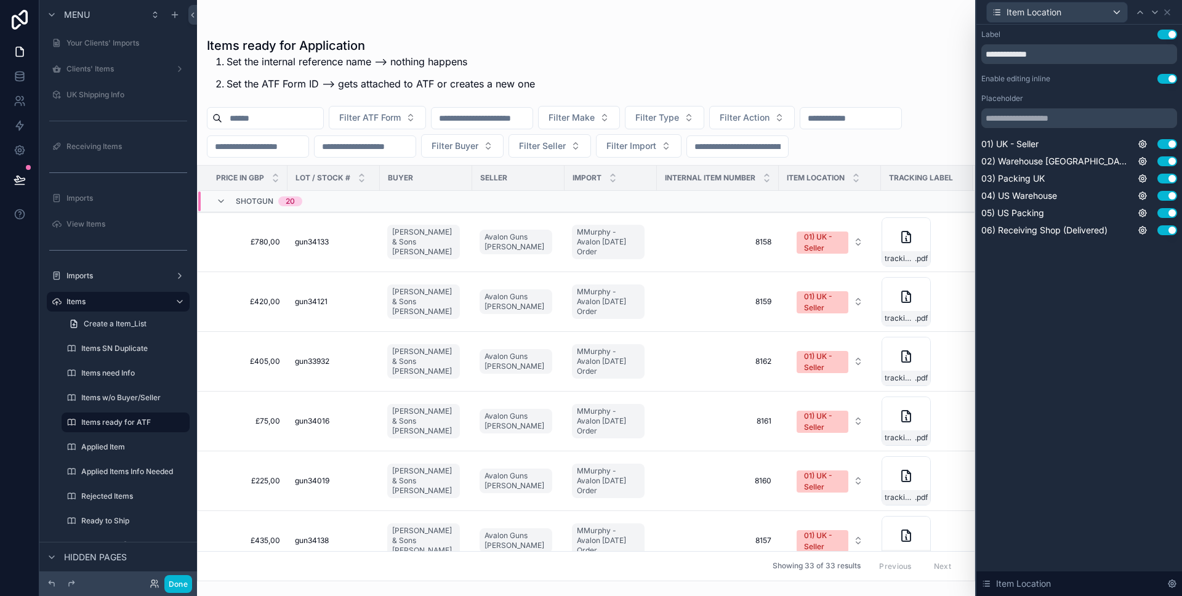
click at [1169, 81] on button "Use setting" at bounding box center [1167, 79] width 20 height 10
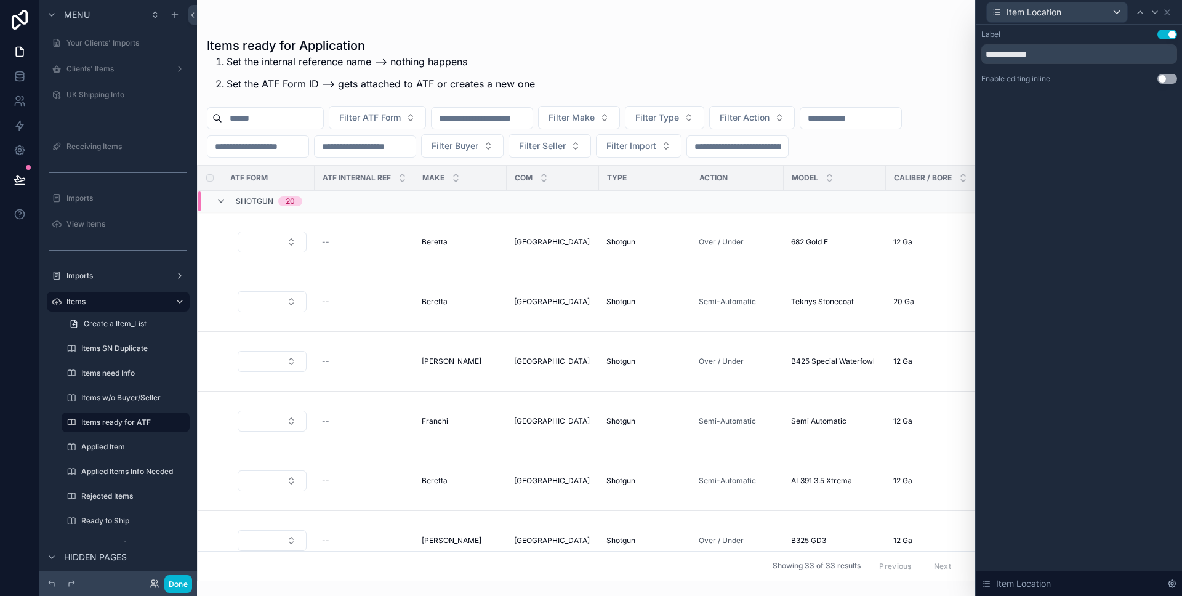
click at [927, 154] on div "Filter ATF Form Filter Make Filter Type Filter Action Filter Buyer Filter Selle…" at bounding box center [586, 132] width 778 height 52
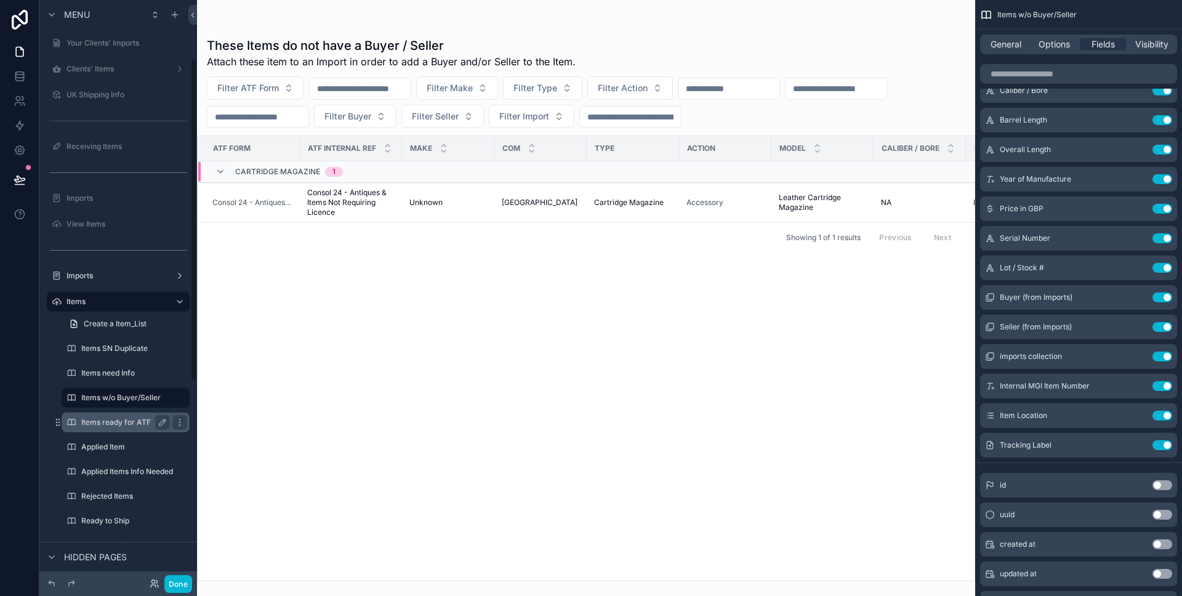
click at [137, 428] on div "Items ready for ATF" at bounding box center [125, 422] width 89 height 15
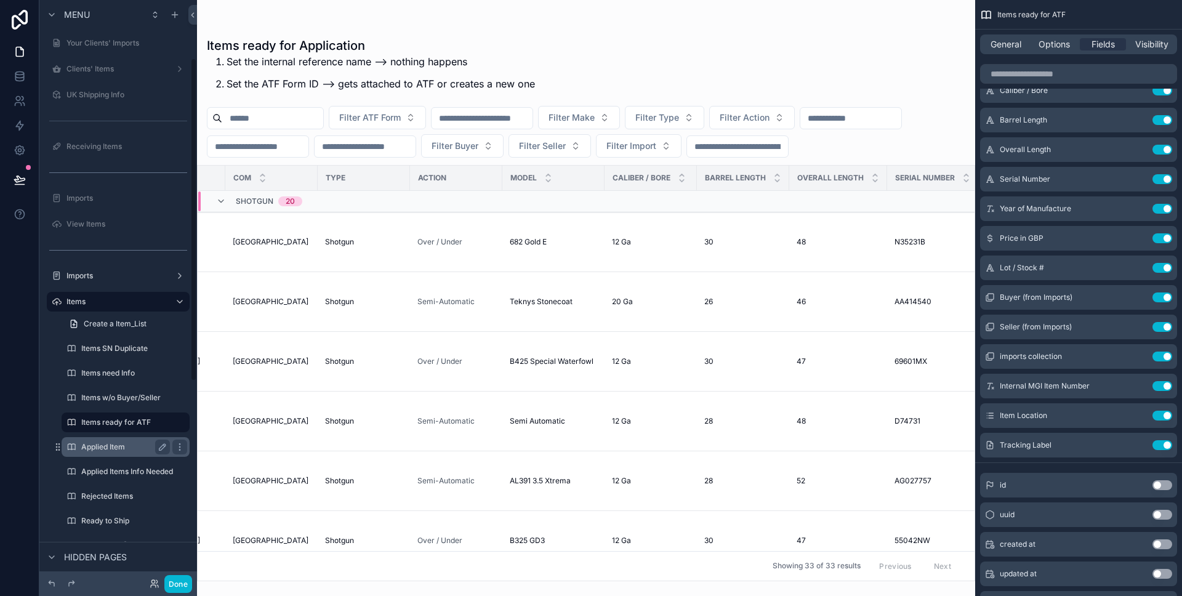
scroll to position [0, 274]
click at [140, 450] on label "Applied Item" at bounding box center [123, 447] width 84 height 10
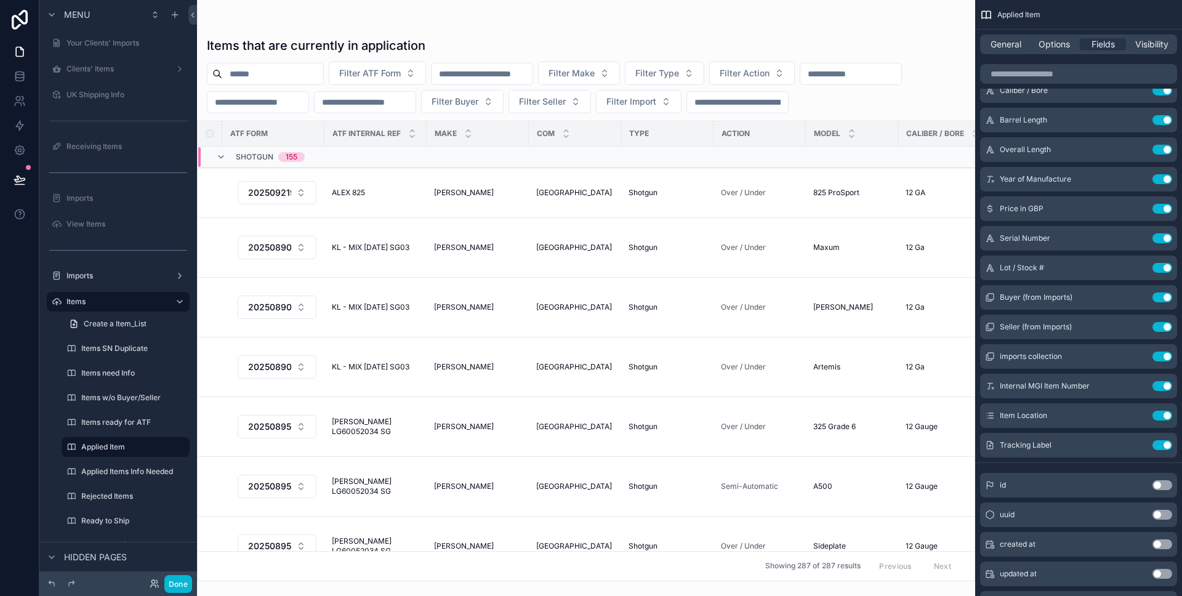
click at [529, 262] on div at bounding box center [586, 298] width 778 height 596
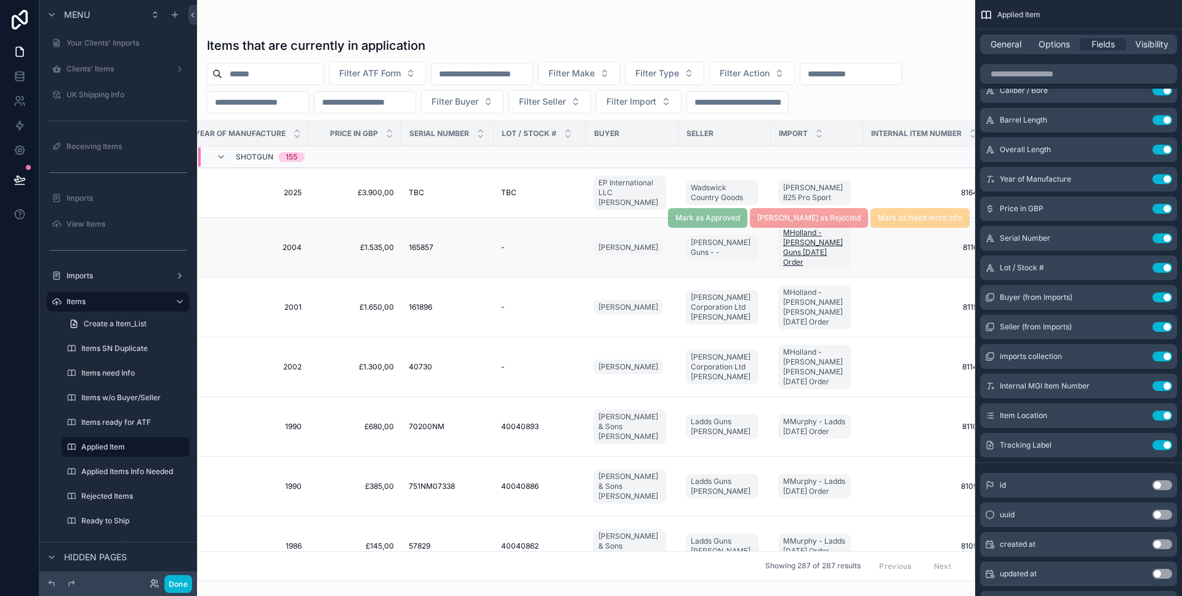
scroll to position [0, 1201]
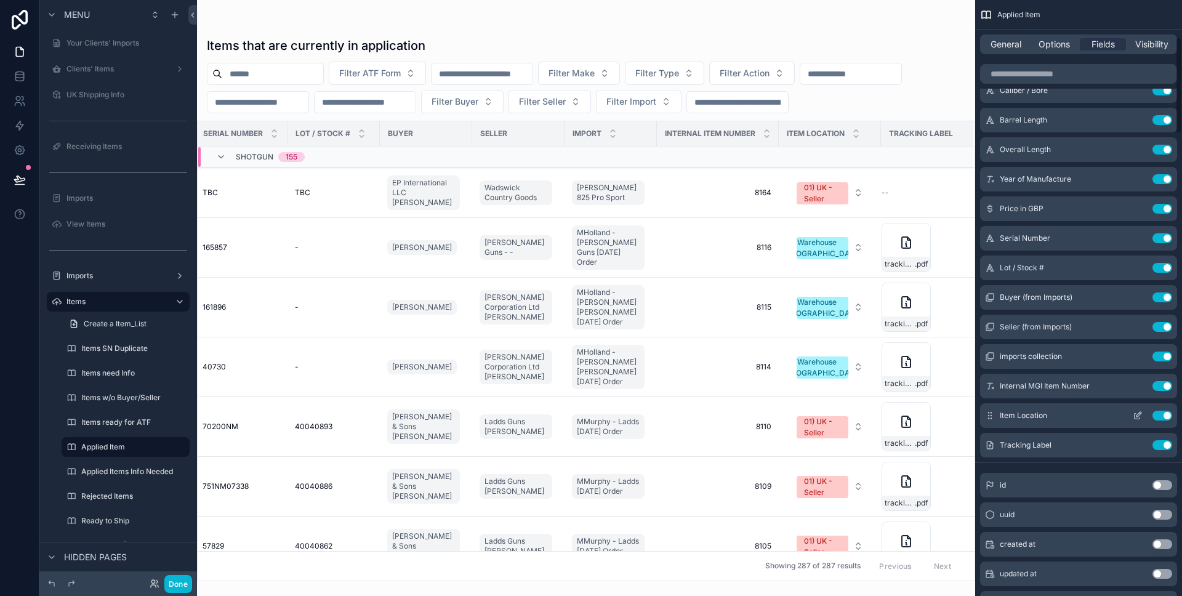
click at [1138, 410] on icon "scrollable content" at bounding box center [1137, 415] width 10 height 10
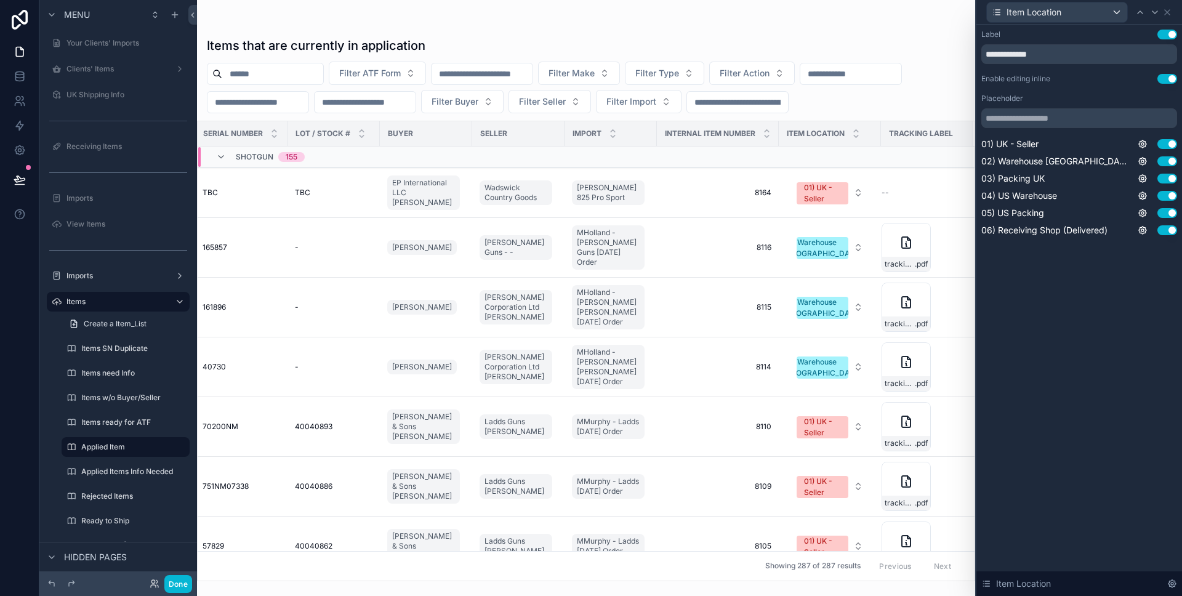
click at [1167, 74] on button "Use setting" at bounding box center [1167, 79] width 20 height 10
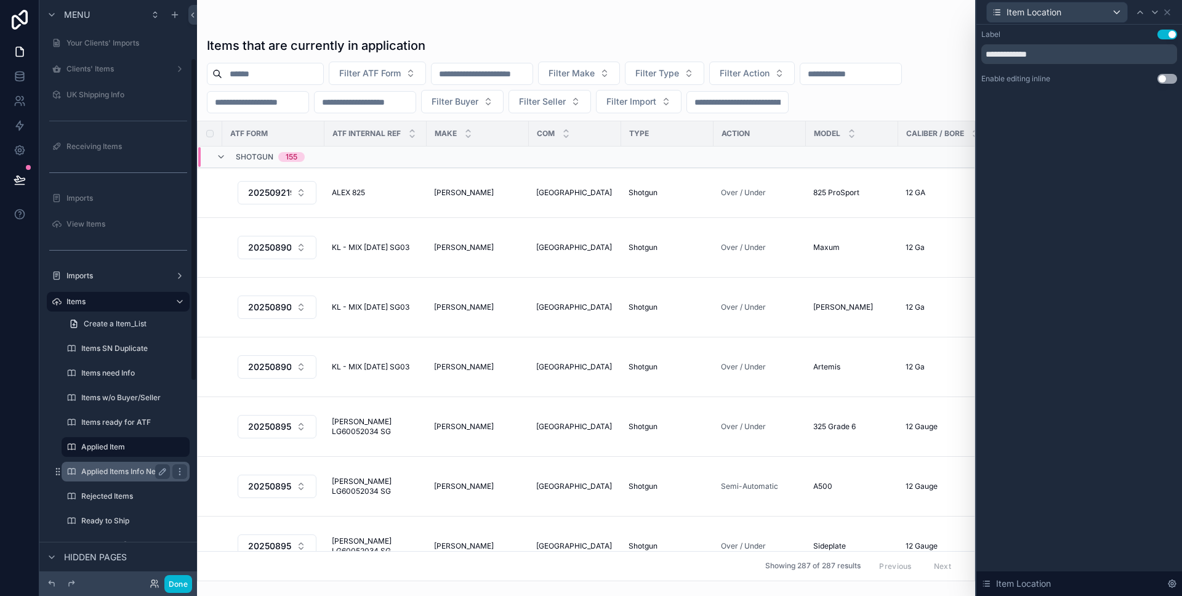
click at [107, 473] on label "Applied Items Info Needed" at bounding box center [127, 471] width 92 height 10
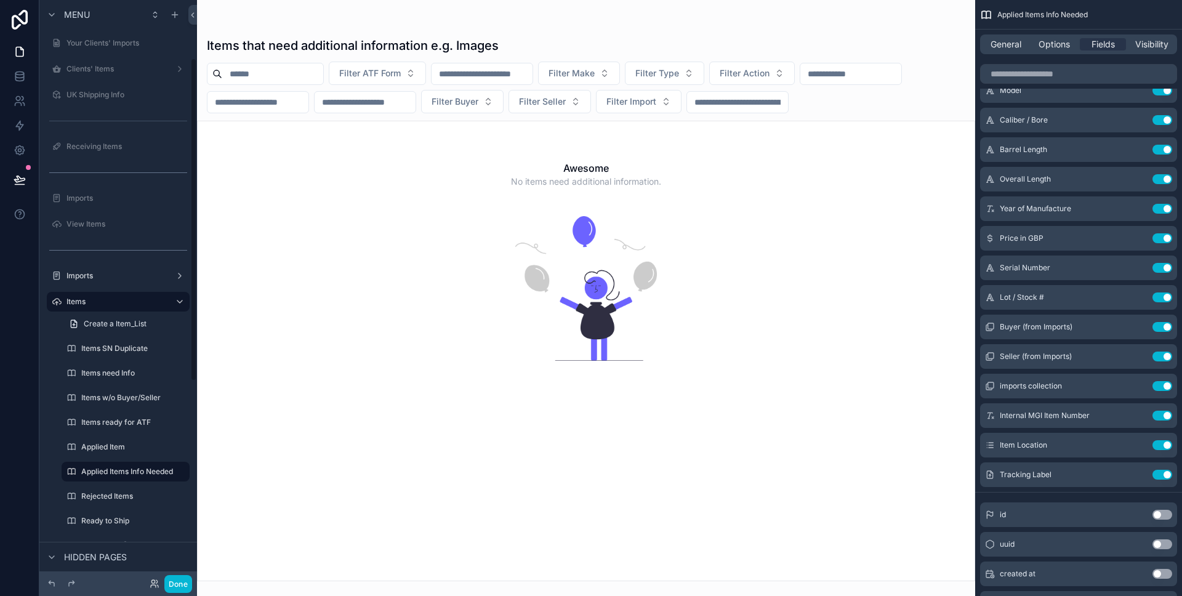
click at [639, 386] on div at bounding box center [586, 298] width 778 height 596
click at [1135, 447] on icon "scrollable content" at bounding box center [1137, 445] width 10 height 10
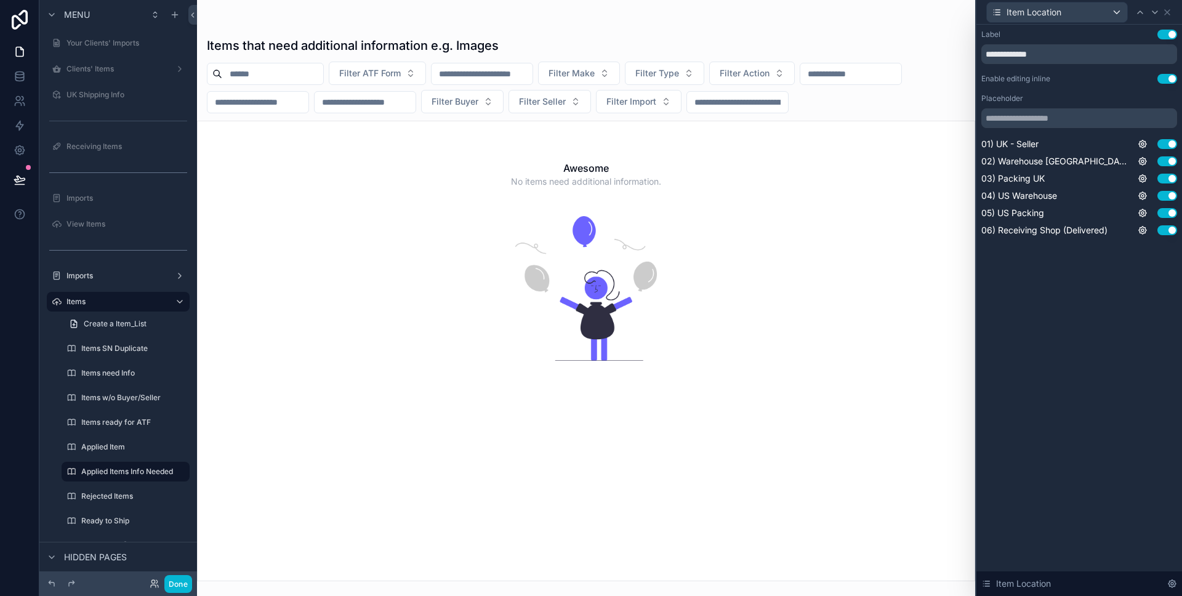
click at [1170, 79] on button "Use setting" at bounding box center [1167, 79] width 20 height 10
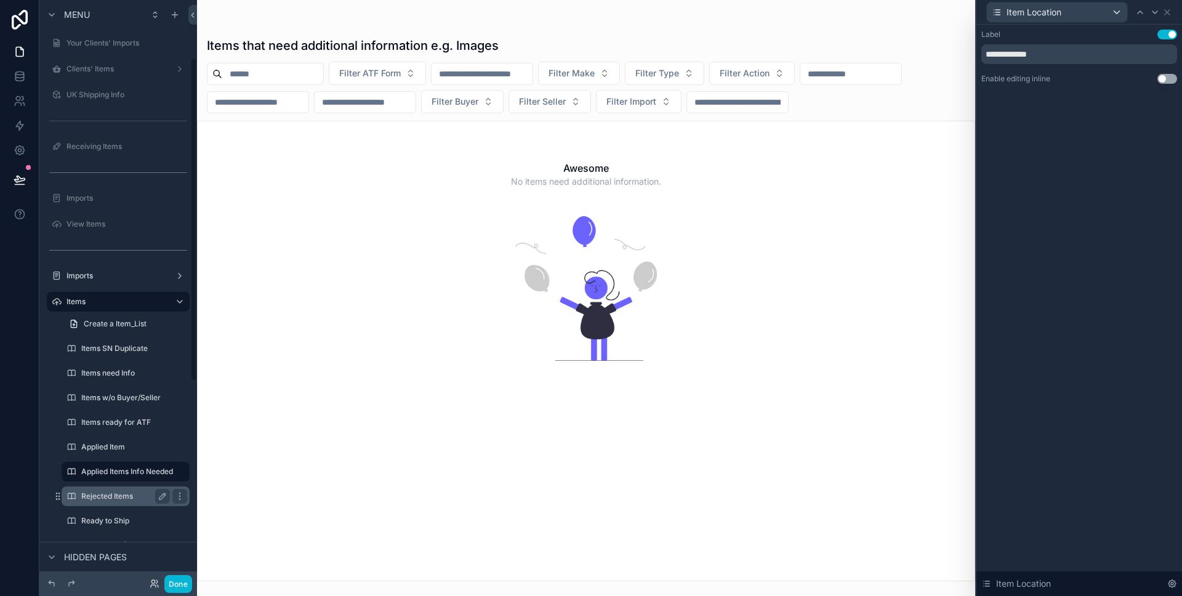
click at [137, 491] on label "Rejected Items" at bounding box center [123, 496] width 84 height 10
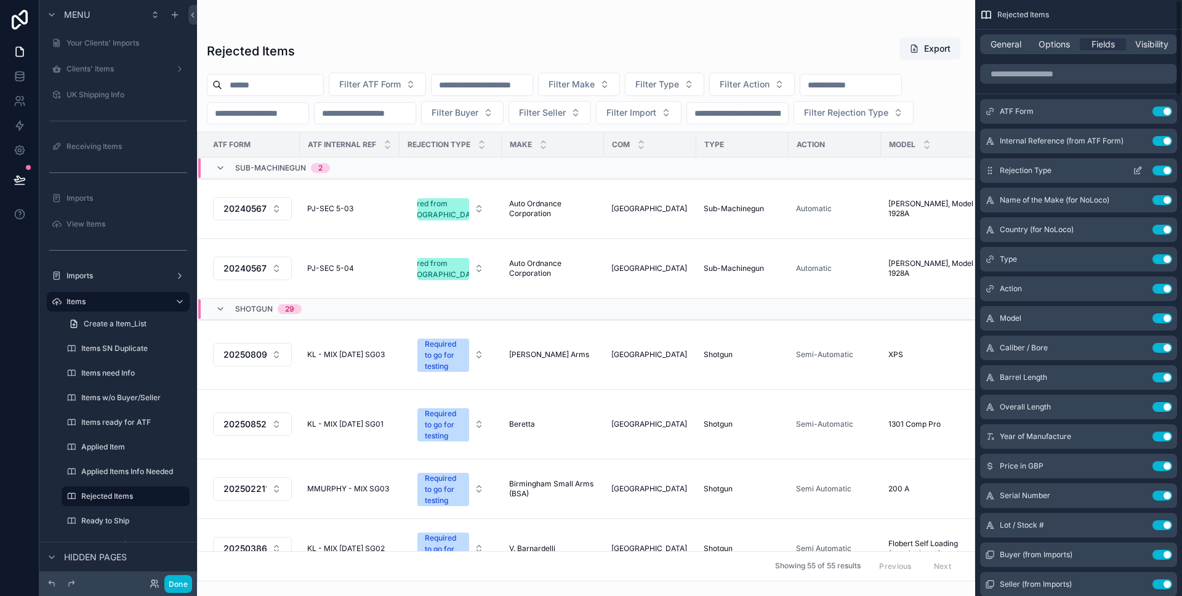
click at [1135, 167] on icon "scrollable content" at bounding box center [1137, 171] width 10 height 10
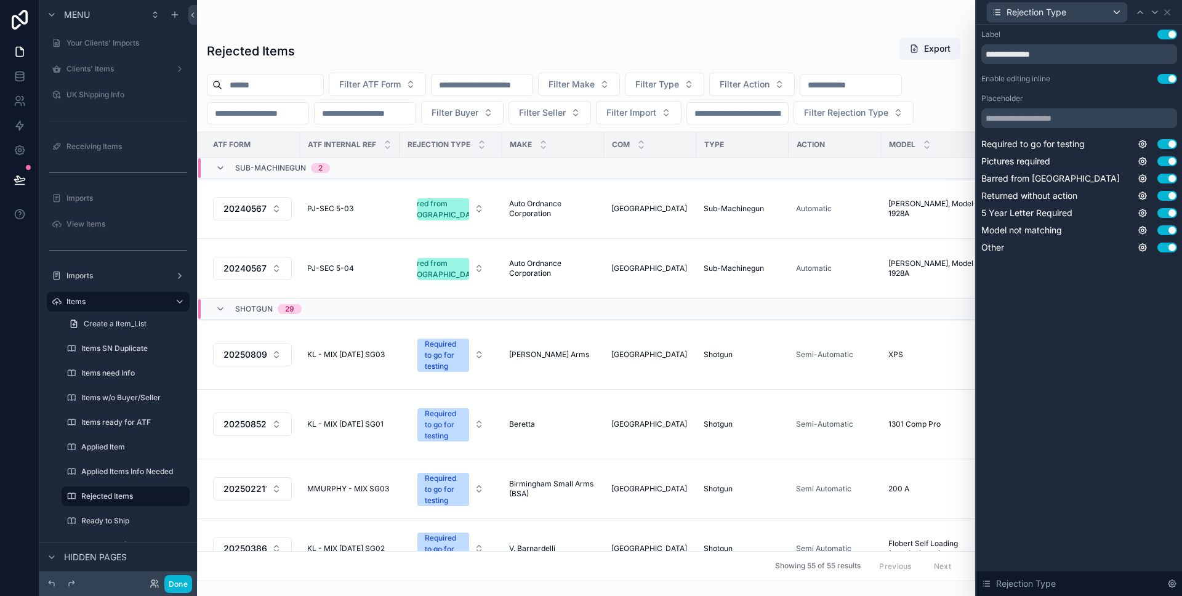
click at [1169, 78] on button "Use setting" at bounding box center [1167, 79] width 20 height 10
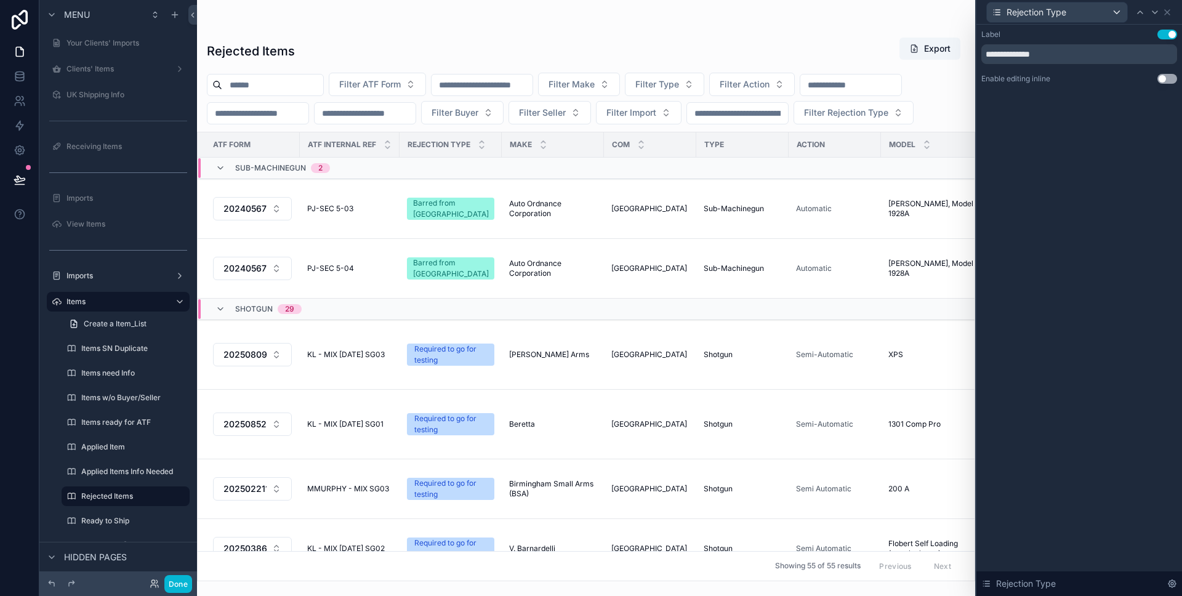
click at [804, 312] on td at bounding box center [834, 309] width 92 height 22
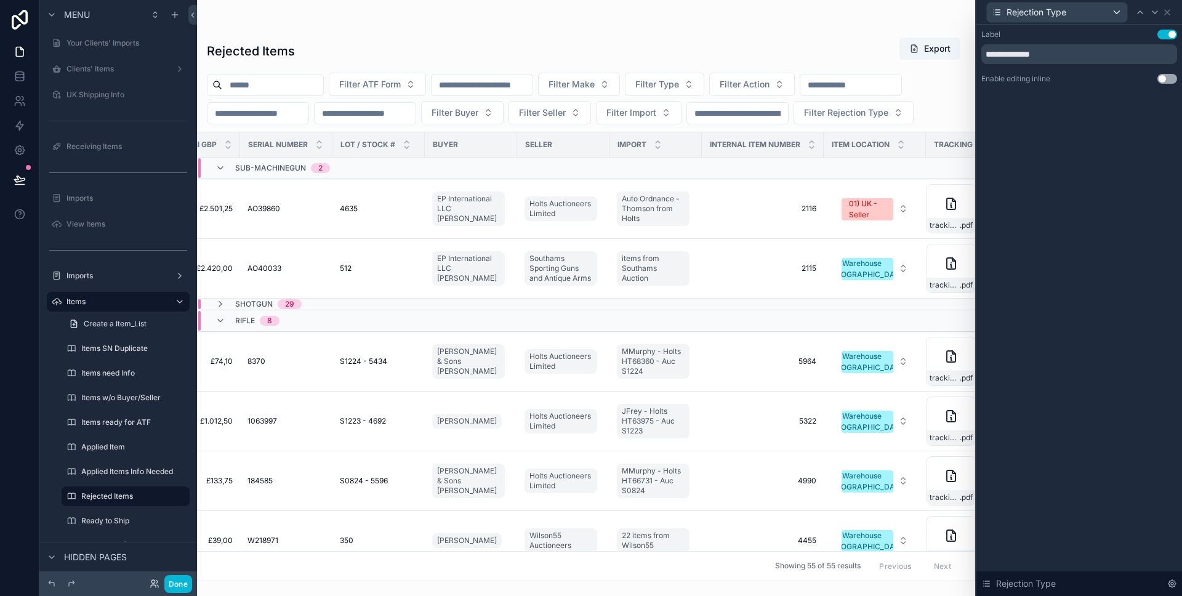
scroll to position [0, 1278]
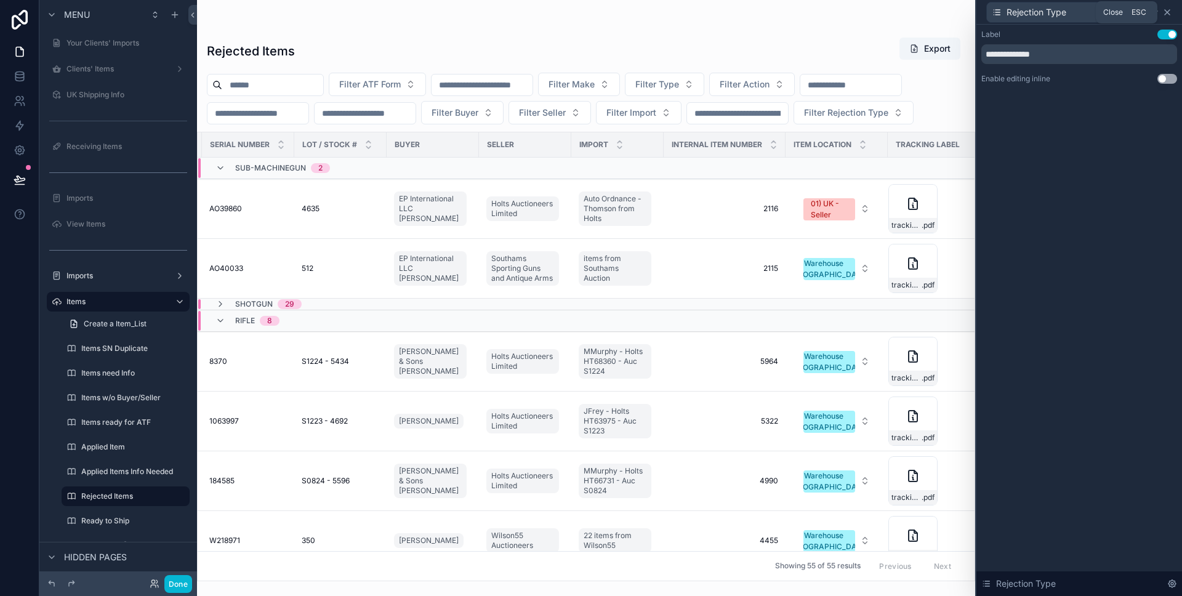
click at [1170, 10] on icon at bounding box center [1167, 12] width 10 height 10
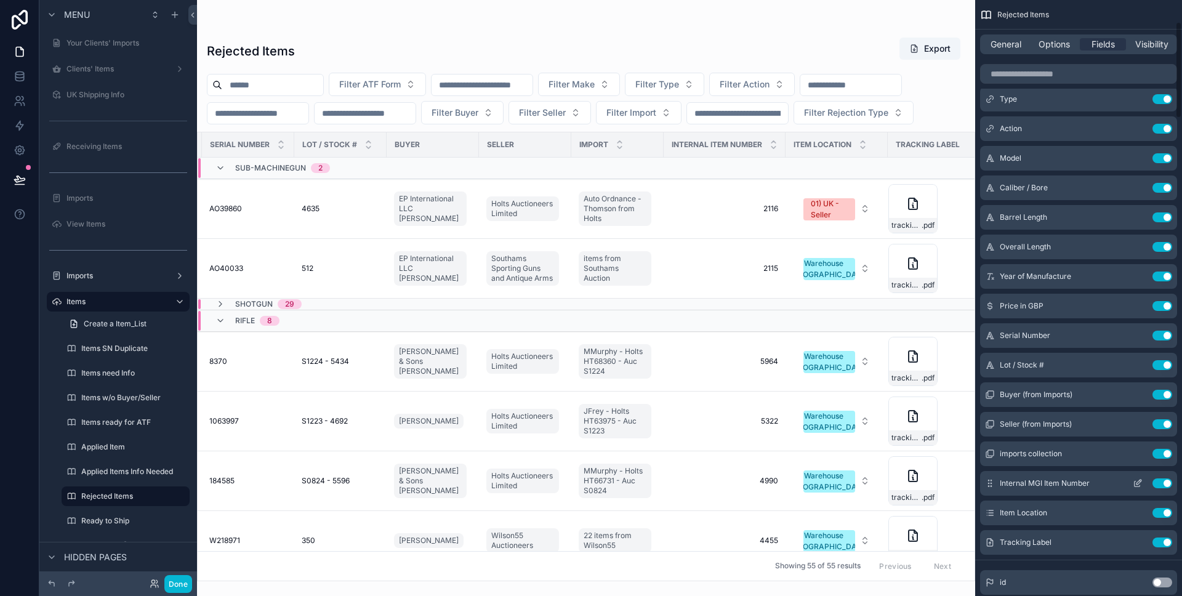
scroll to position [167, 0]
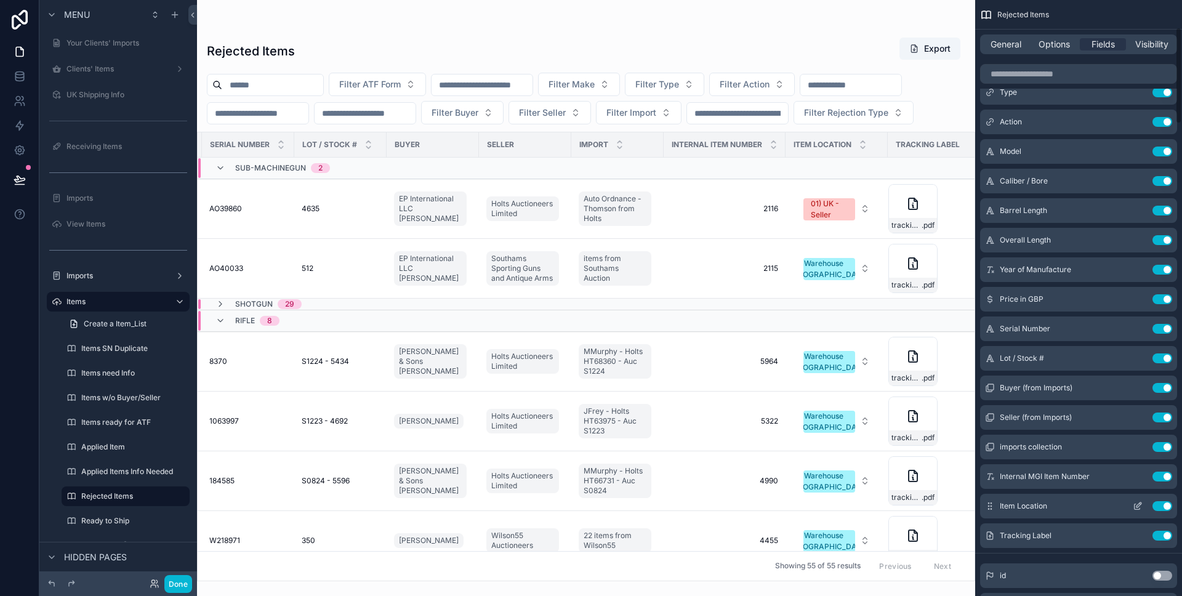
click at [1146, 504] on button "scrollable content" at bounding box center [1137, 506] width 20 height 10
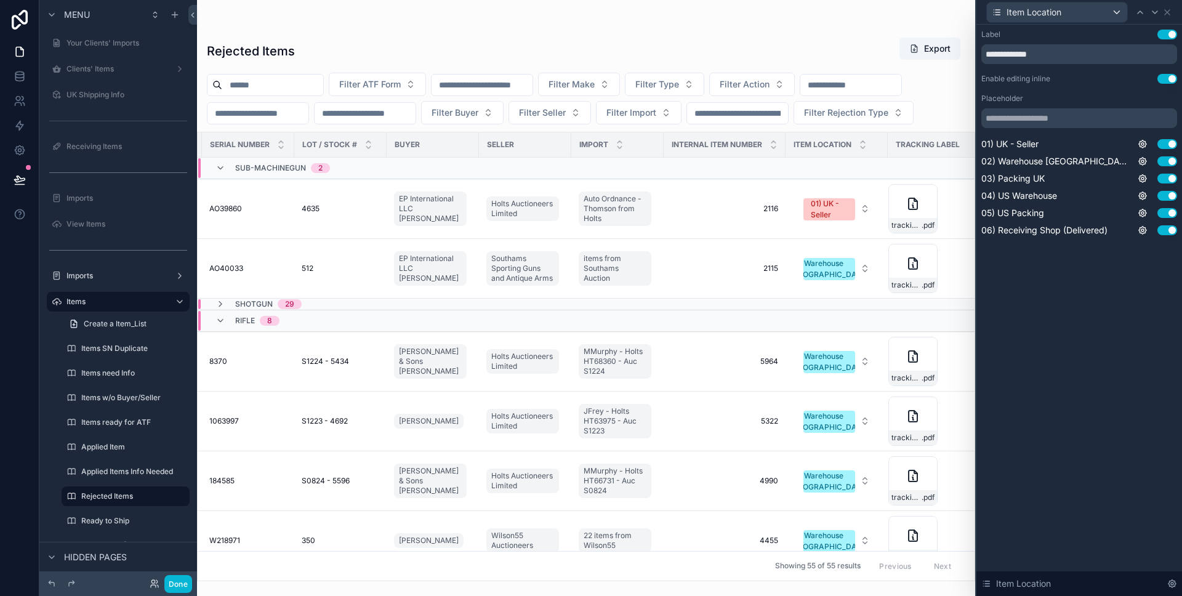
click at [1146, 504] on div "**********" at bounding box center [591, 298] width 1182 height 596
click at [1164, 82] on button "Use setting" at bounding box center [1167, 79] width 20 height 10
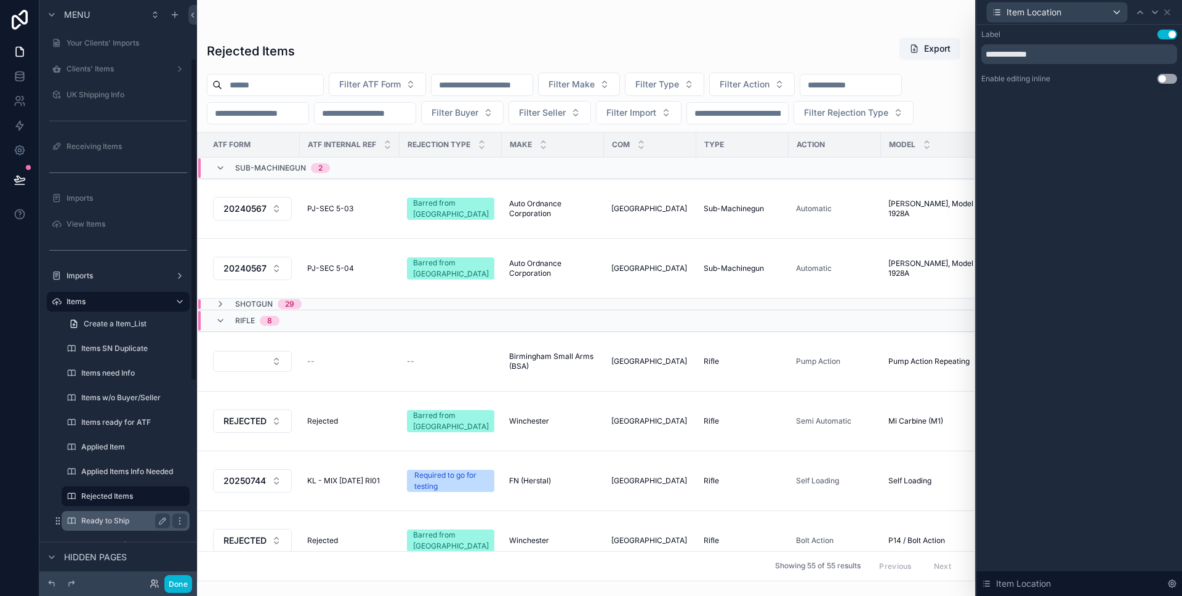
click at [132, 528] on div "Ready to Ship" at bounding box center [125, 521] width 123 height 20
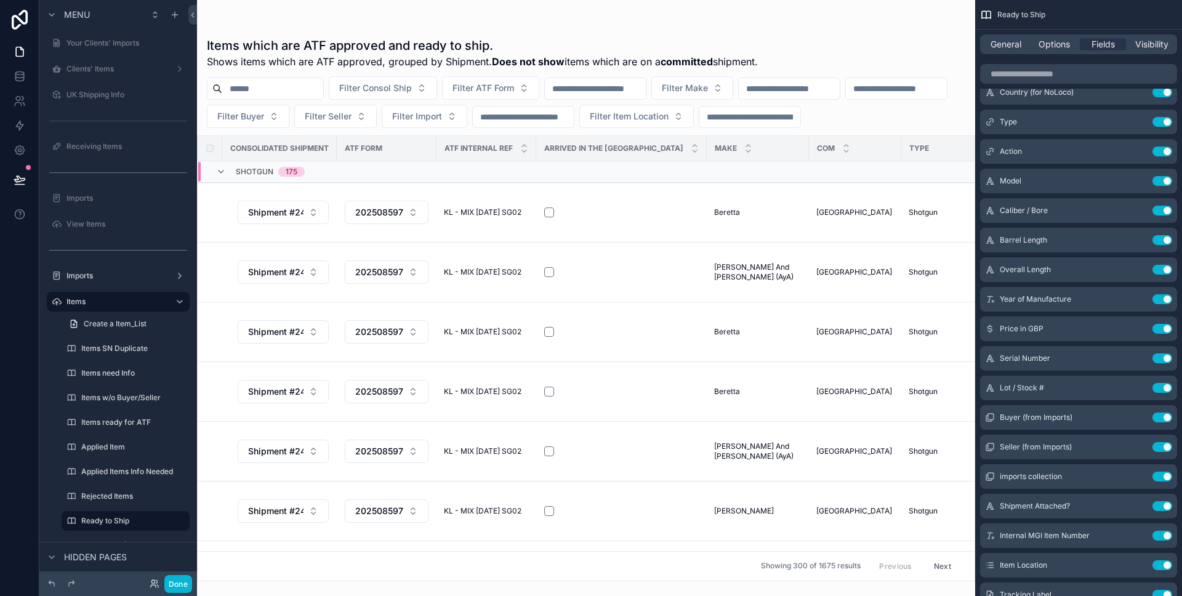
click at [714, 246] on div at bounding box center [586, 298] width 778 height 596
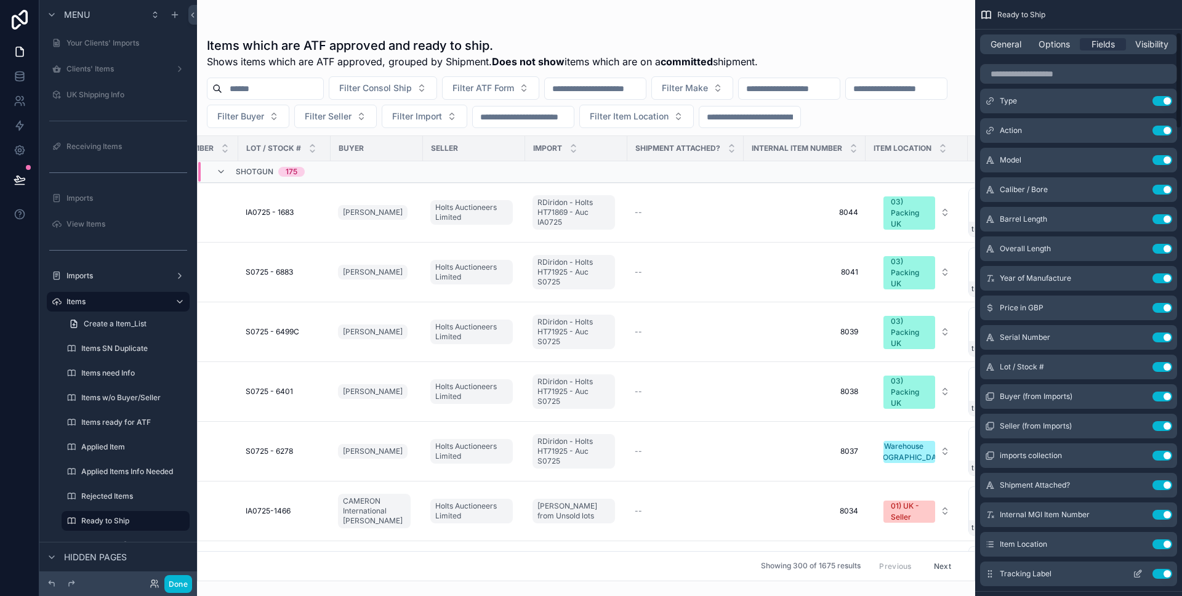
scroll to position [263, 0]
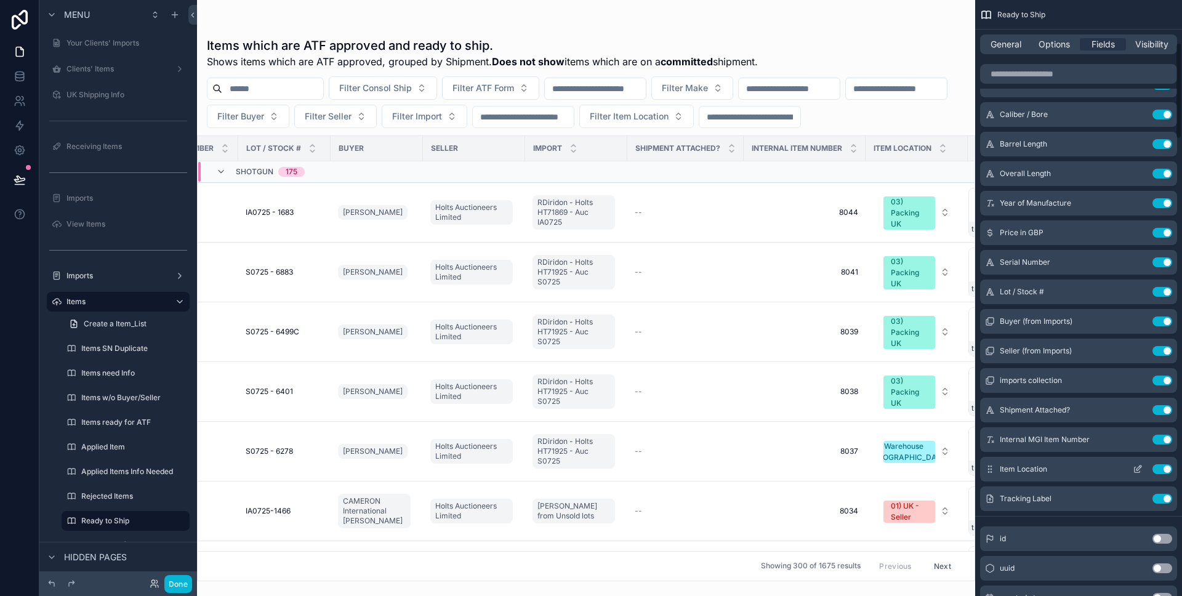
click at [1134, 471] on icon "scrollable content" at bounding box center [1137, 470] width 6 height 6
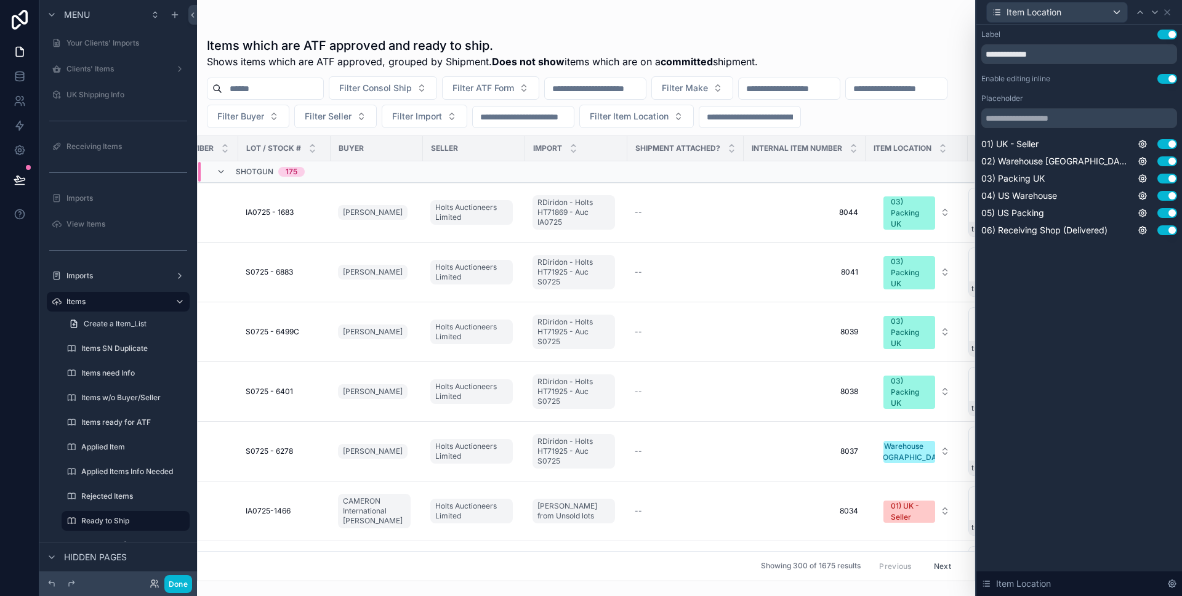
click at [1168, 78] on button "Use setting" at bounding box center [1167, 79] width 20 height 10
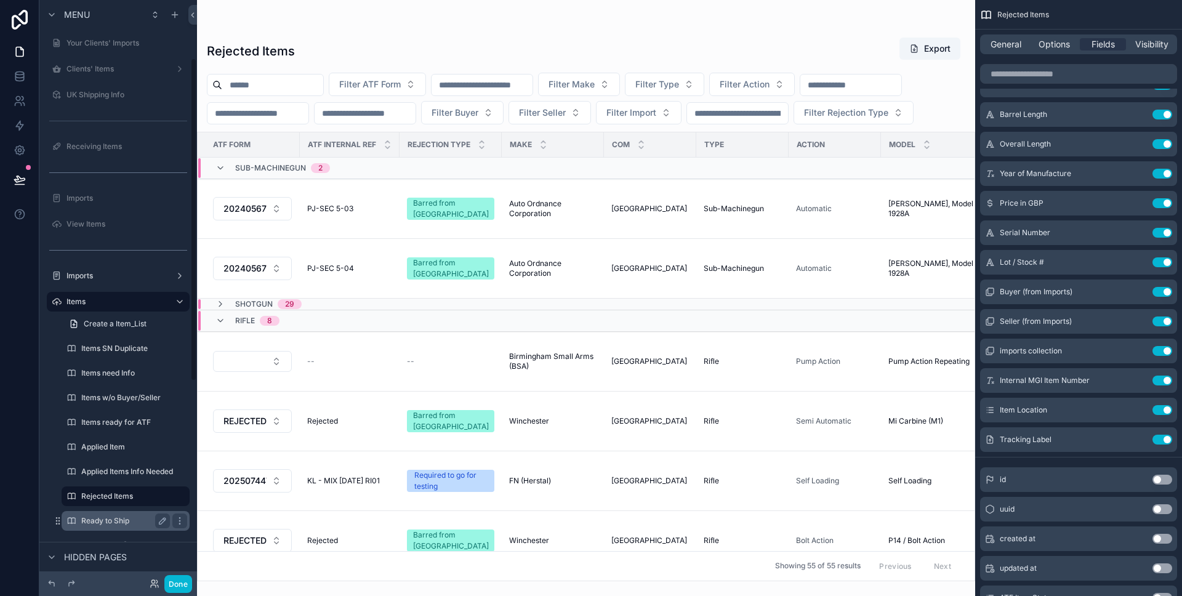
click at [106, 517] on label "Ready to Ship" at bounding box center [123, 521] width 84 height 10
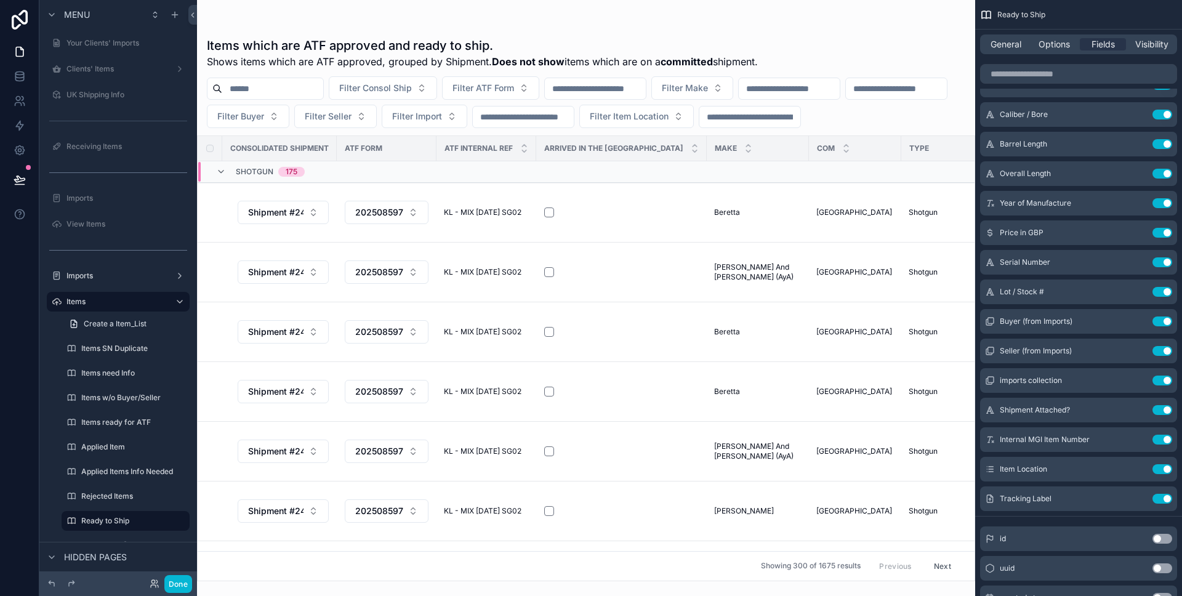
scroll to position [94, 0]
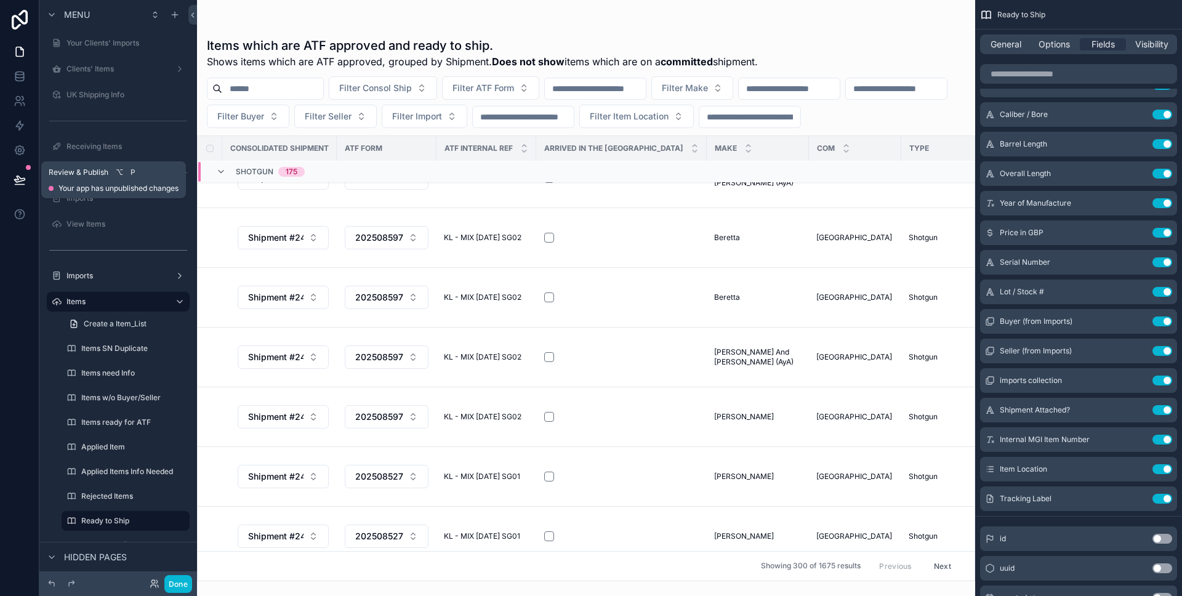
click at [16, 182] on icon at bounding box center [19, 179] width 10 height 6
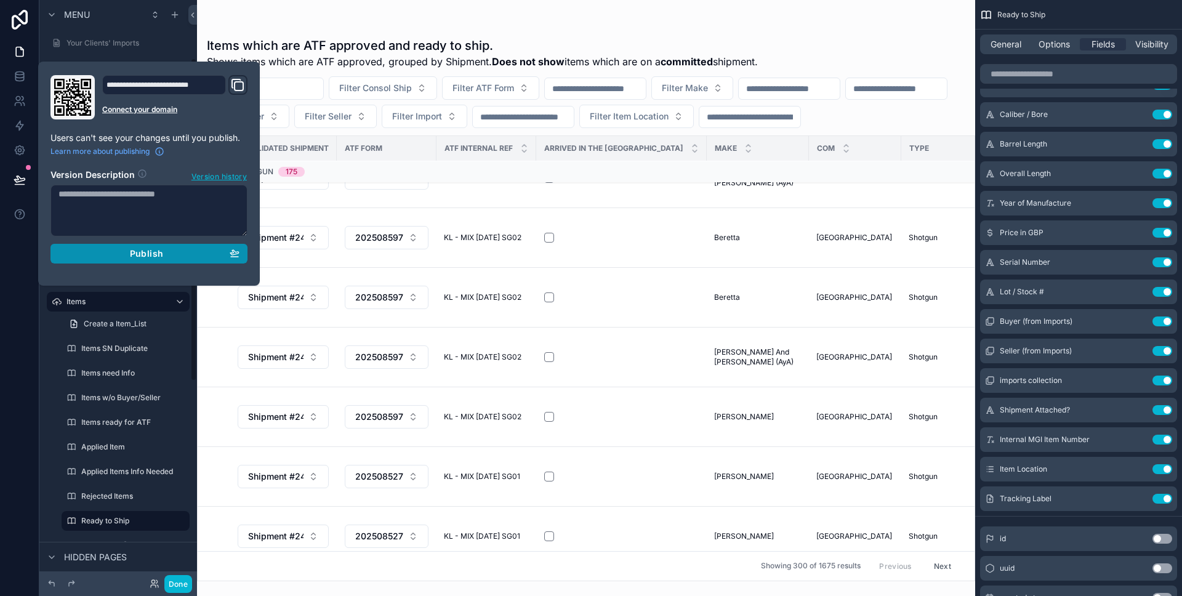
click at [131, 256] on span "Publish" at bounding box center [146, 253] width 33 height 11
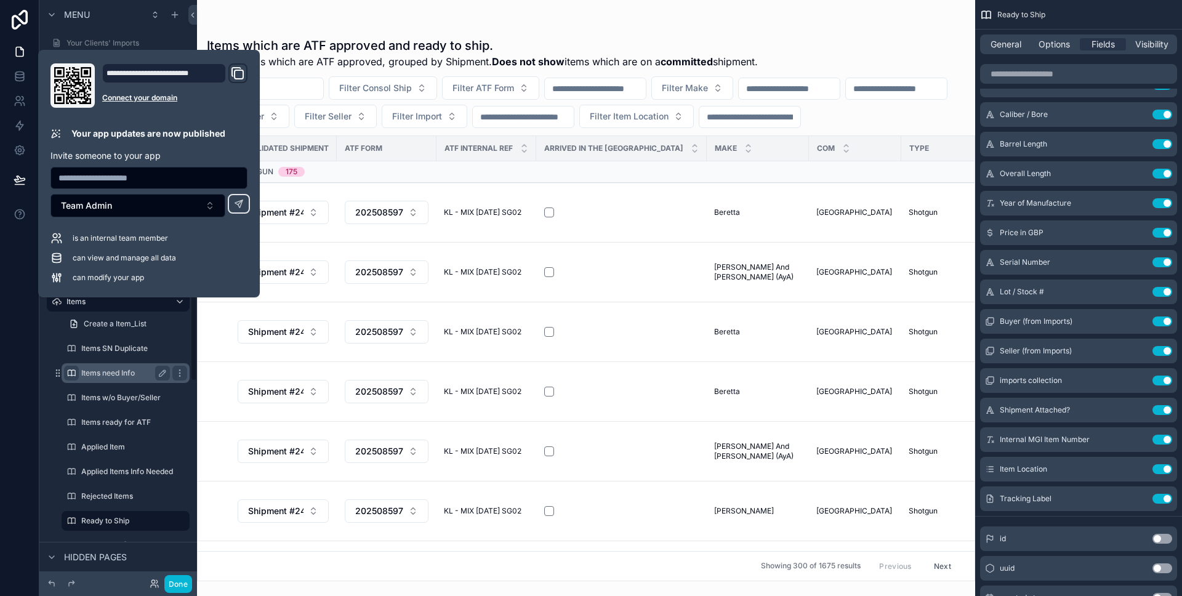
click at [24, 364] on div at bounding box center [19, 298] width 39 height 596
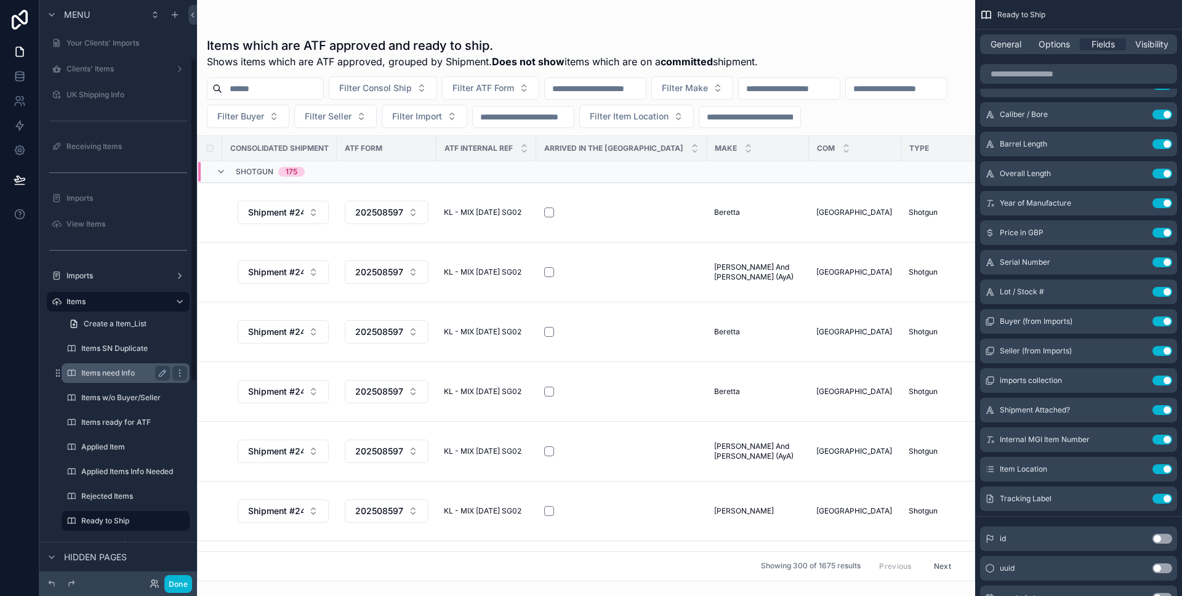
click at [98, 369] on label "Items need Info" at bounding box center [123, 373] width 84 height 10
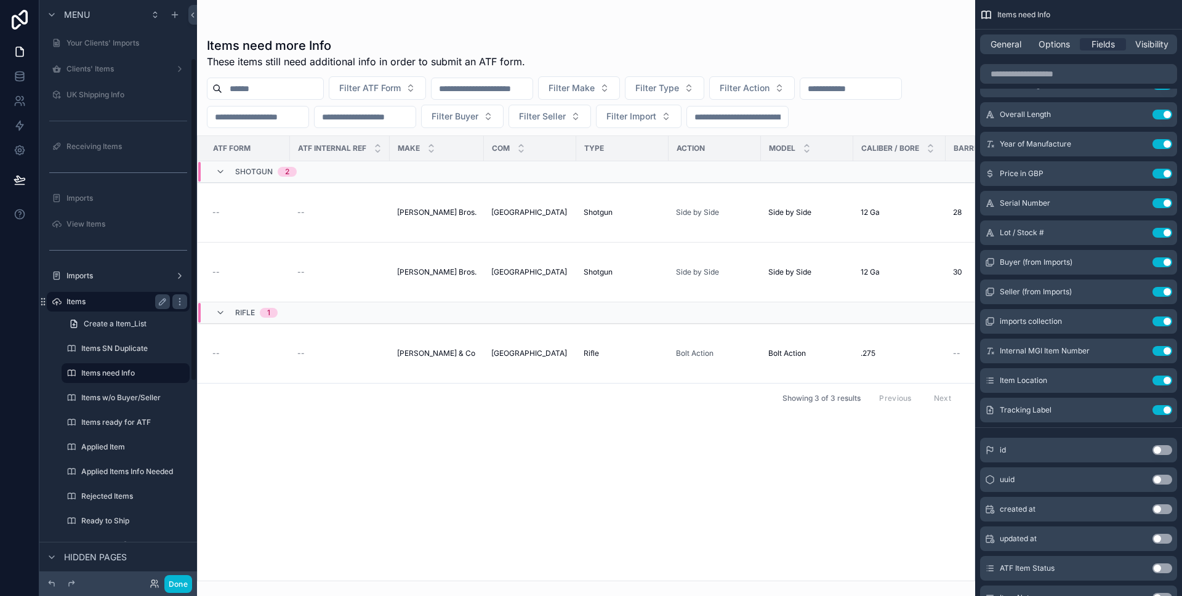
click at [106, 298] on label "Items" at bounding box center [115, 302] width 98 height 10
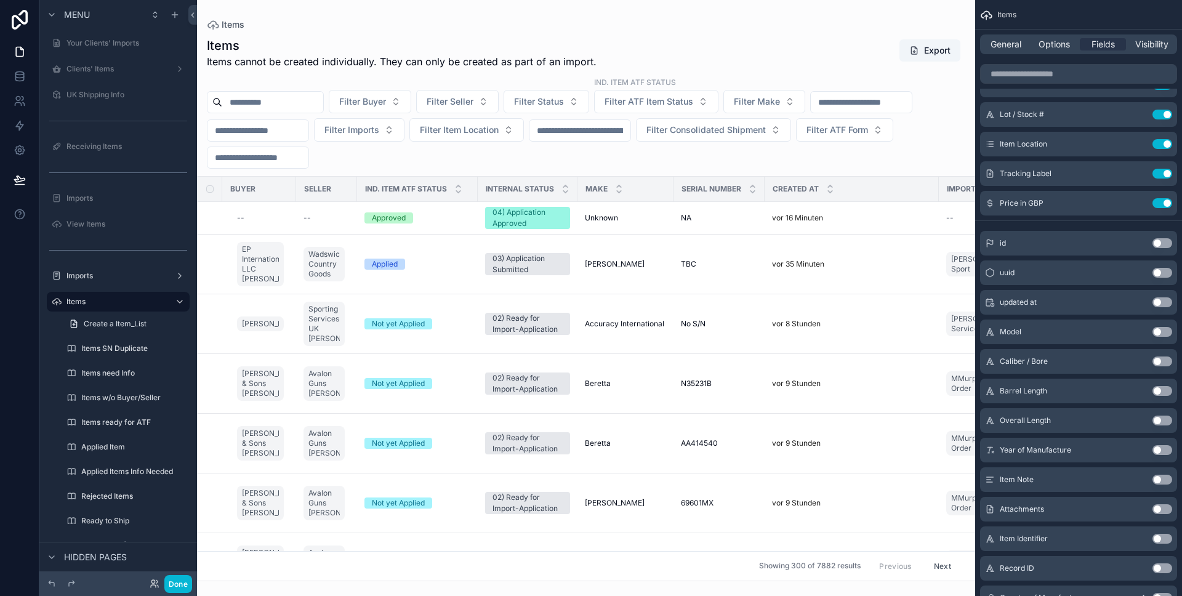
click at [711, 212] on div at bounding box center [586, 298] width 778 height 596
click at [727, 213] on div "NA NA" at bounding box center [719, 218] width 76 height 10
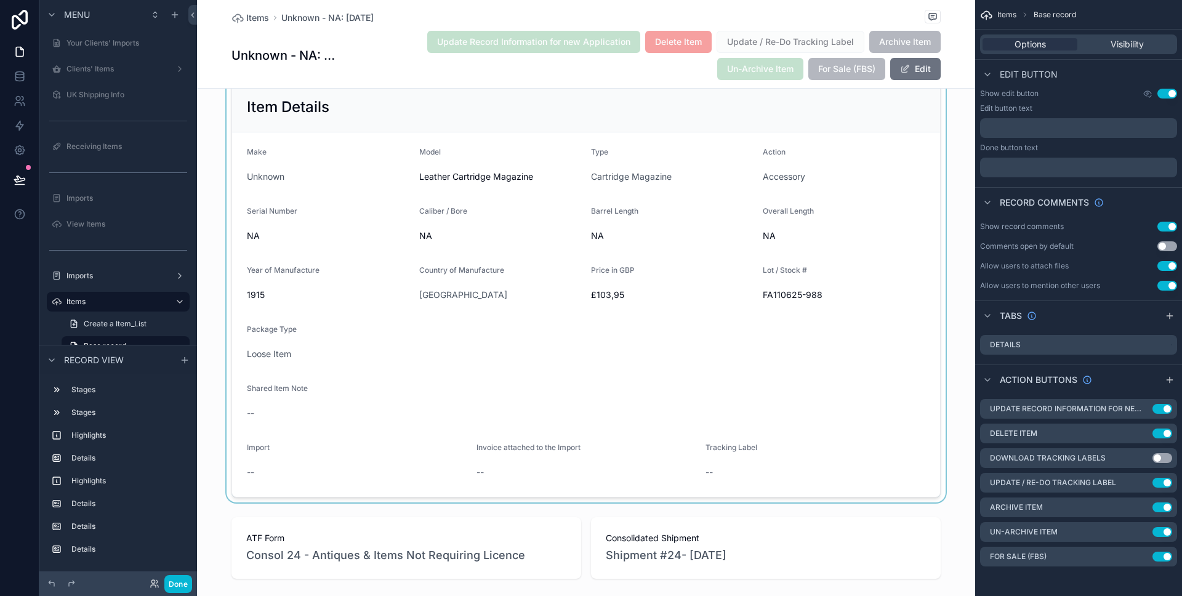
scroll to position [216, 0]
click at [908, 68] on span at bounding box center [905, 69] width 10 height 10
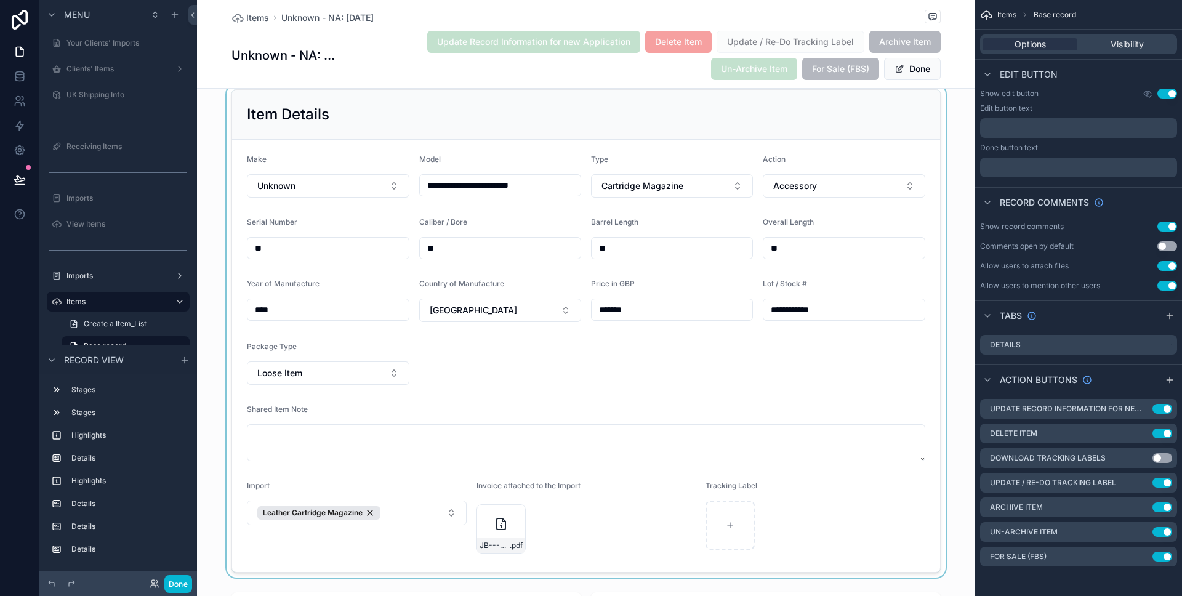
click at [420, 513] on div at bounding box center [586, 330] width 778 height 493
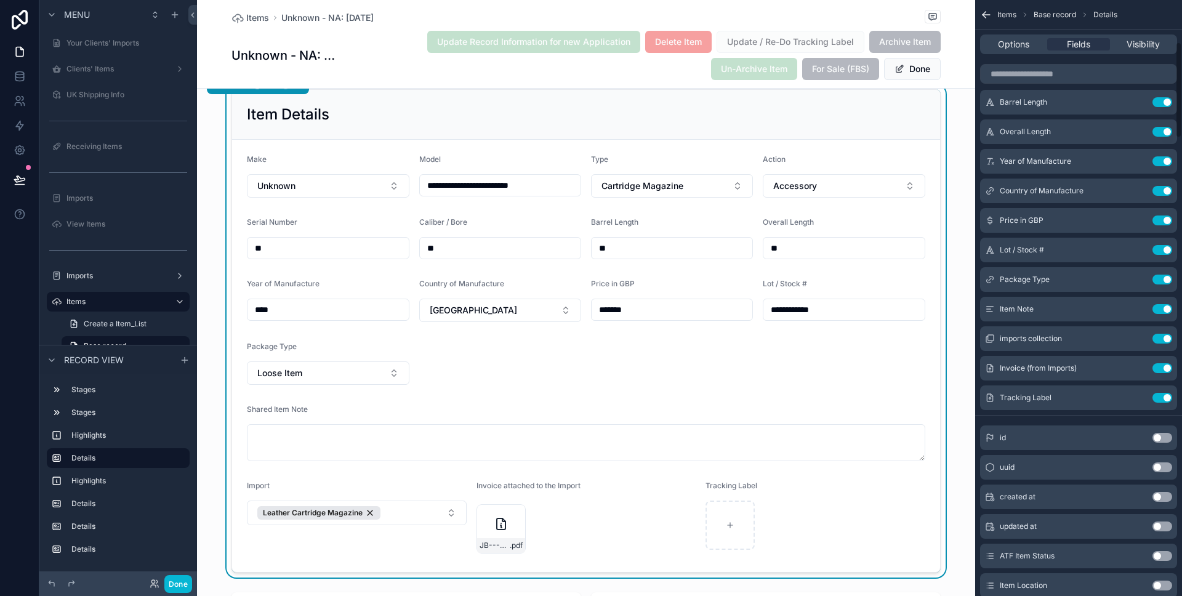
scroll to position [263, 0]
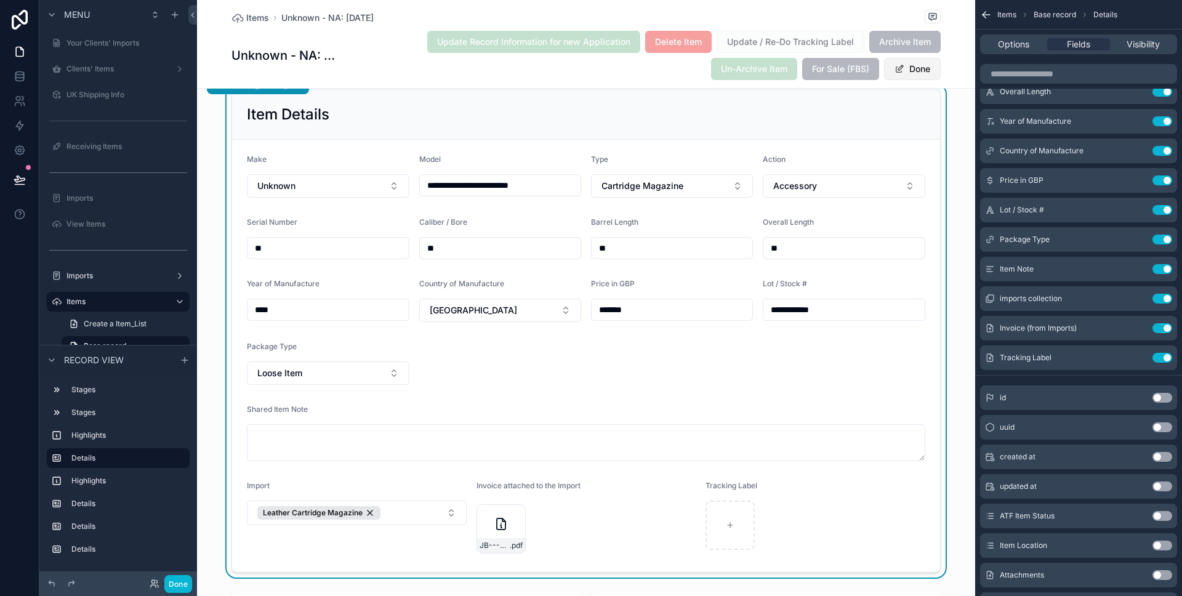
click at [932, 62] on button "Done" at bounding box center [912, 69] width 57 height 22
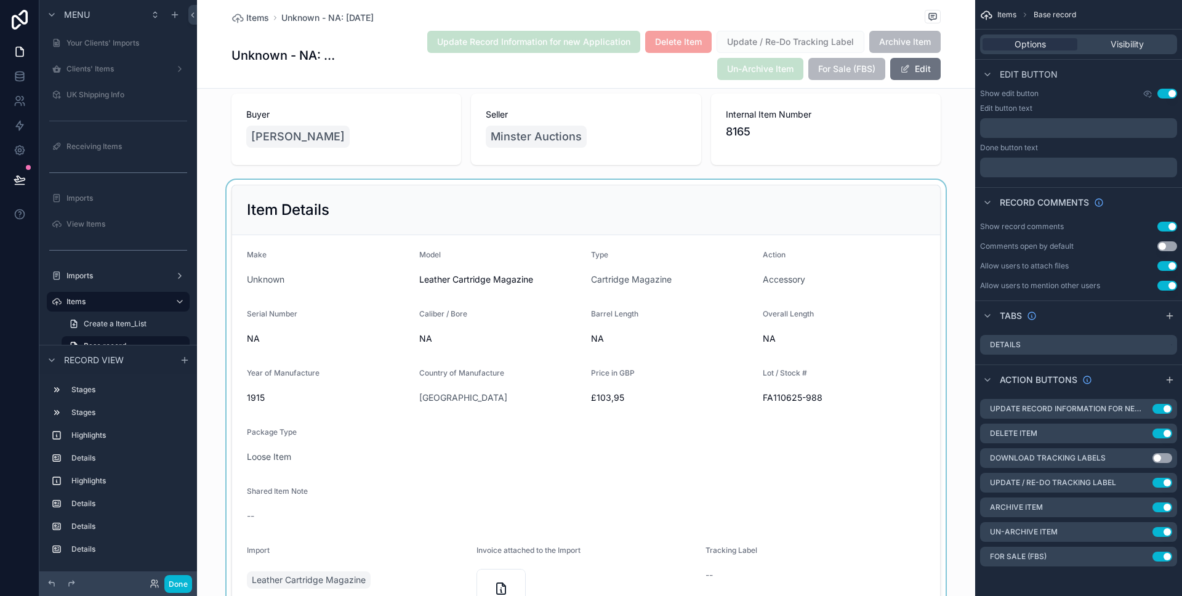
scroll to position [39, 0]
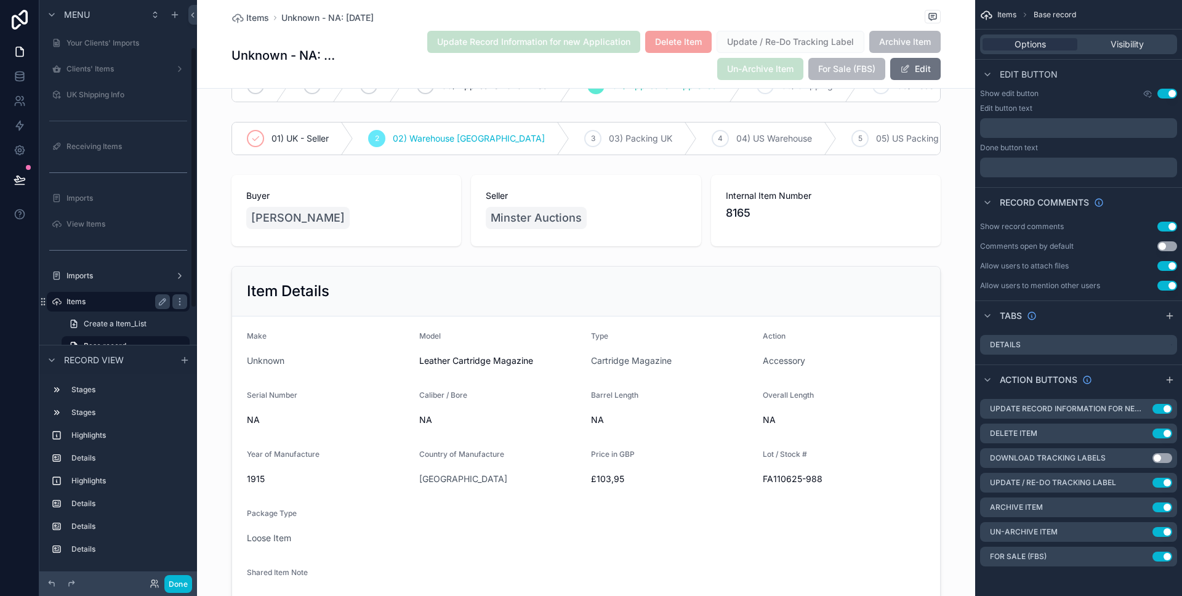
click at [113, 306] on label "Items" at bounding box center [115, 302] width 98 height 10
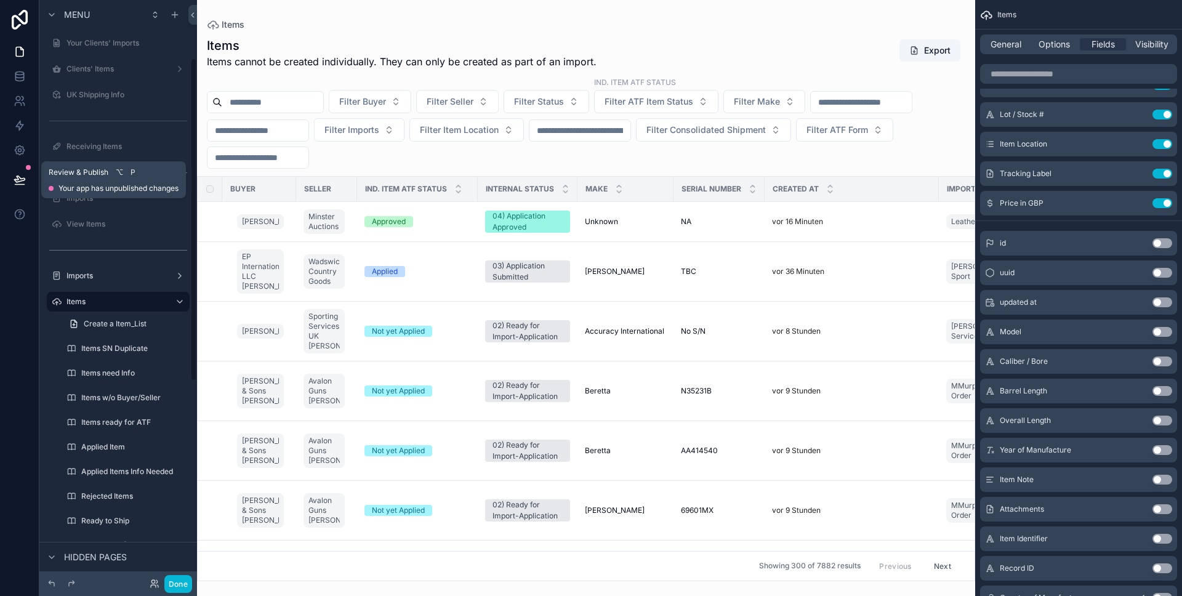
click at [24, 179] on icon at bounding box center [19, 179] width 10 height 6
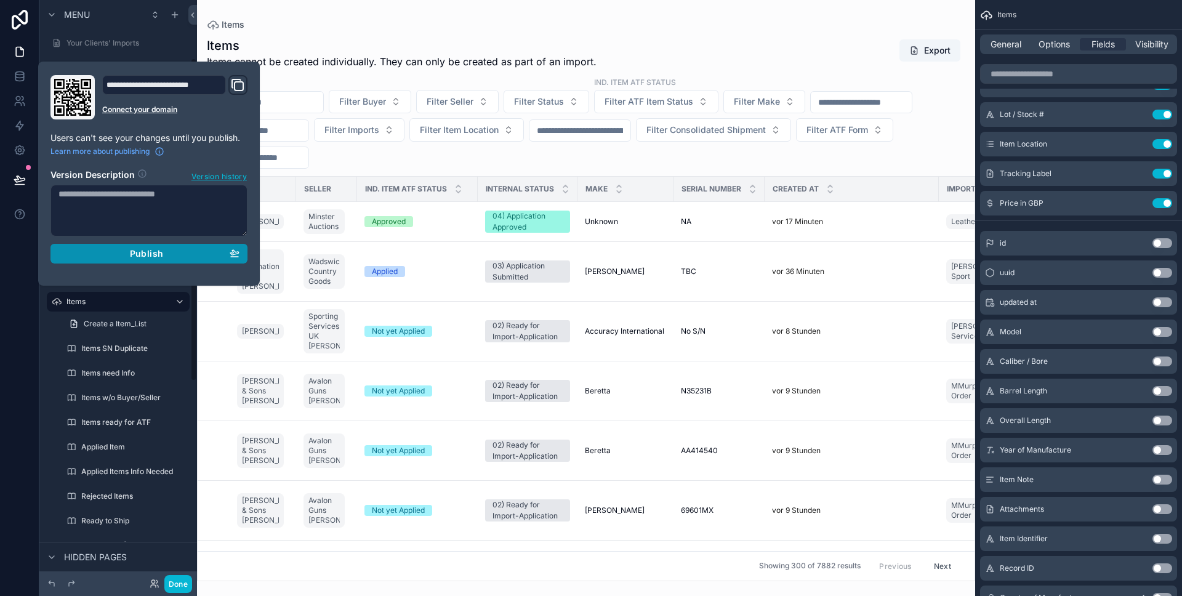
click at [175, 251] on div "Publish" at bounding box center [148, 253] width 181 height 11
